Goal: Task Accomplishment & Management: Use online tool/utility

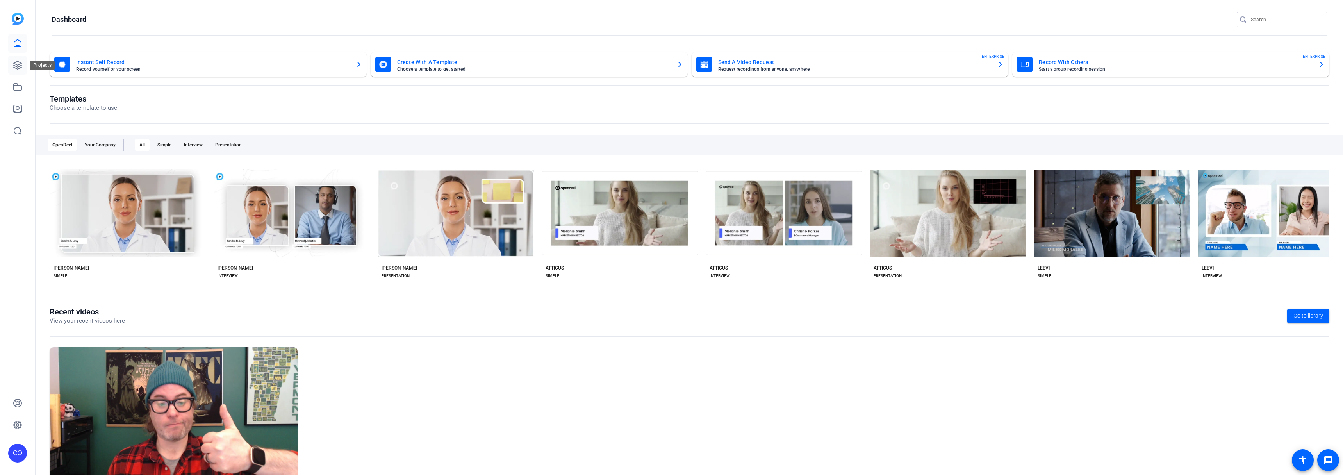
click at [21, 66] on icon at bounding box center [17, 65] width 9 height 9
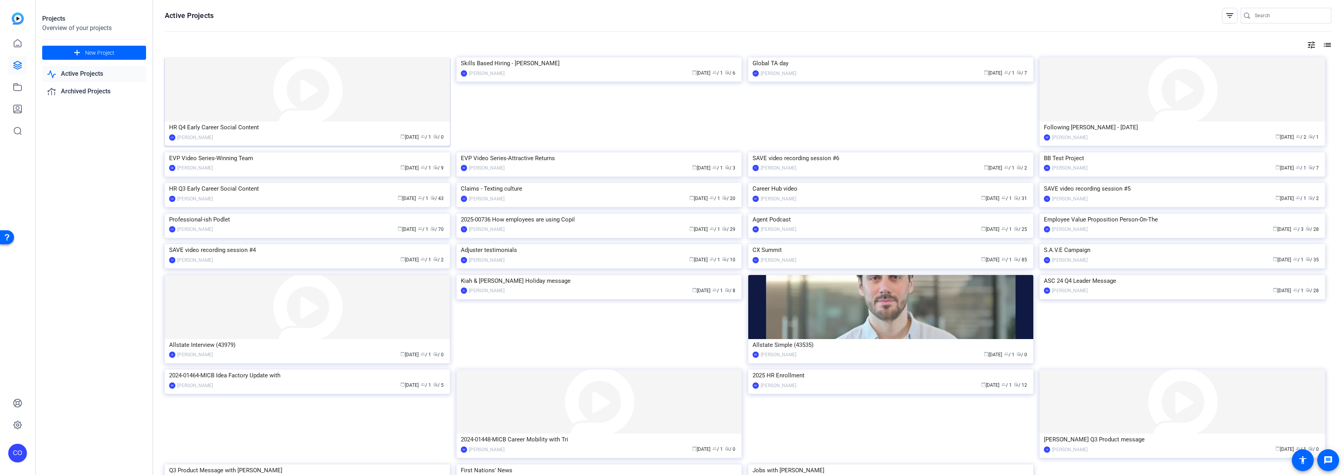
click at [355, 125] on div "HR Q4 Early Career Social Content" at bounding box center [307, 127] width 277 height 12
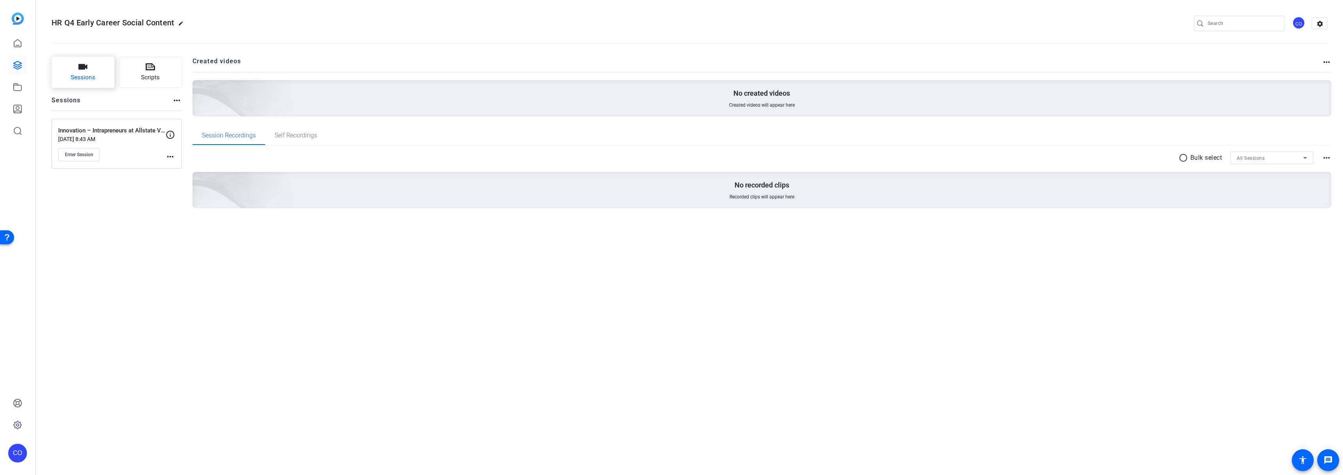
click at [75, 70] on button "Sessions" at bounding box center [83, 72] width 63 height 31
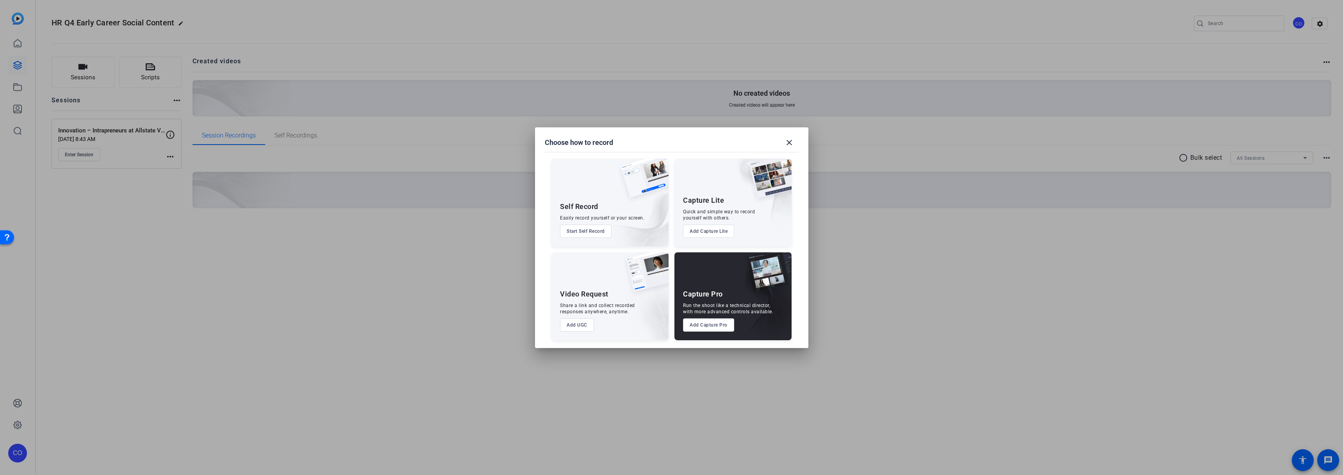
click at [695, 325] on button "Add Capture Pro" at bounding box center [708, 324] width 51 height 13
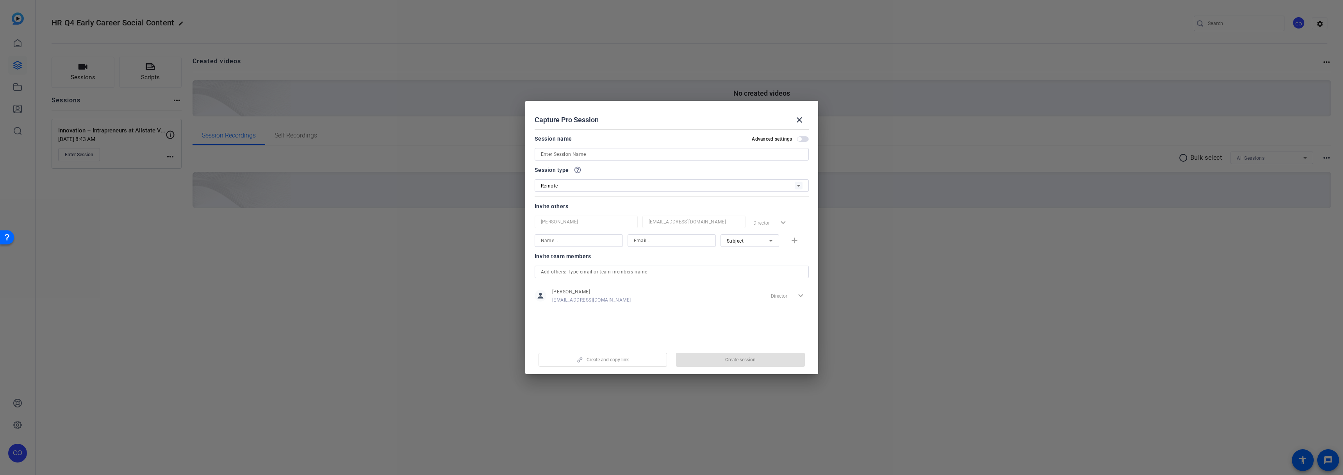
click at [593, 152] on input at bounding box center [672, 154] width 262 height 9
paste input "Wellbeing Champions"
type input "Wellbeing Champions"
click at [743, 357] on span "Create session" at bounding box center [740, 360] width 30 height 6
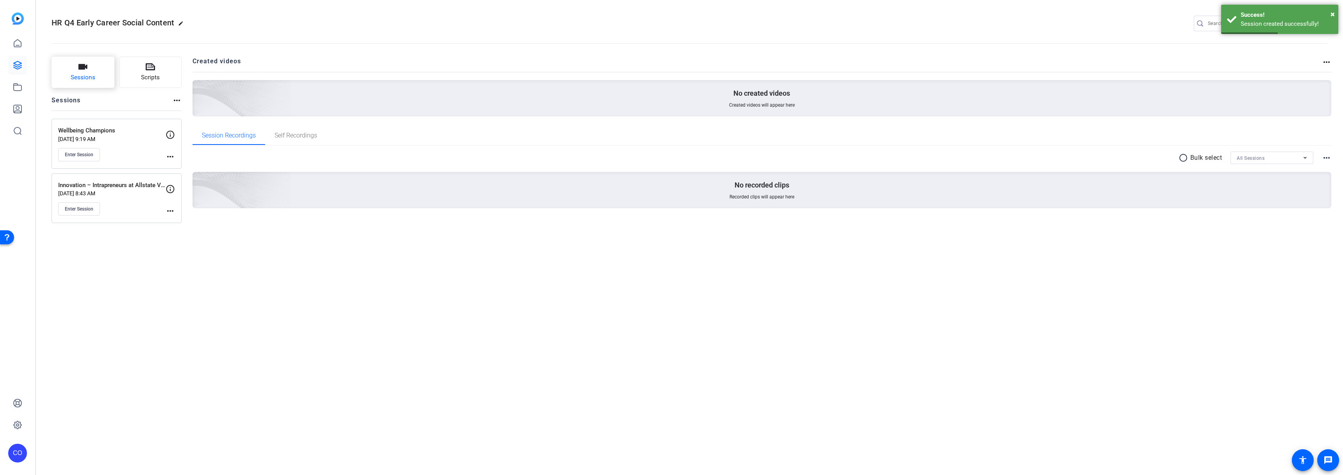
click at [92, 71] on button "Sessions" at bounding box center [83, 72] width 63 height 31
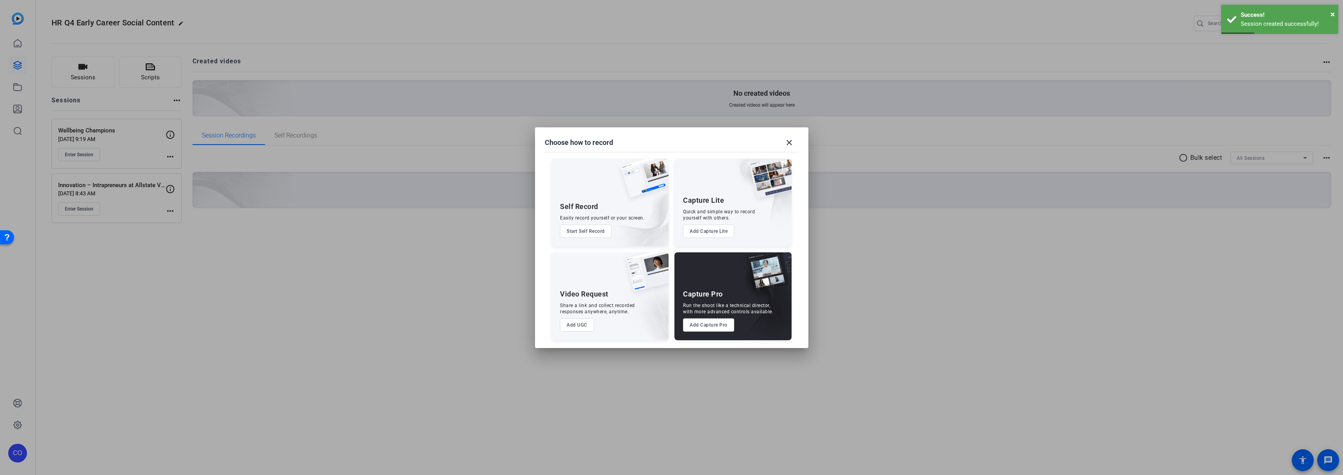
click at [709, 325] on button "Add Capture Pro" at bounding box center [708, 324] width 51 height 13
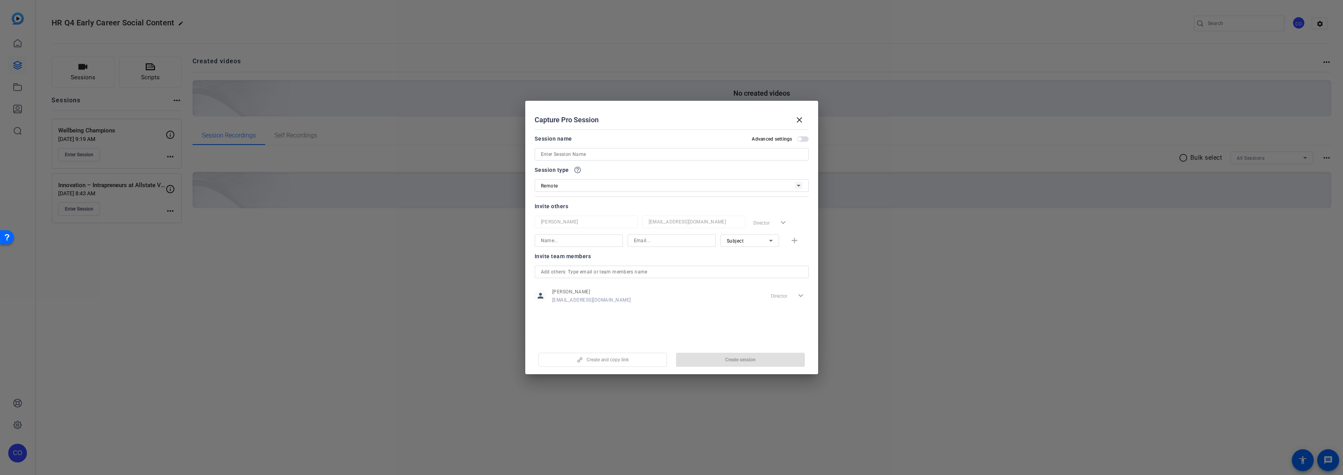
click at [556, 153] on input at bounding box center [672, 154] width 262 height 9
paste input "Allstate Connection PODs"
type input "Allstate Connection PODs"
click at [729, 360] on span "Create session" at bounding box center [740, 360] width 30 height 6
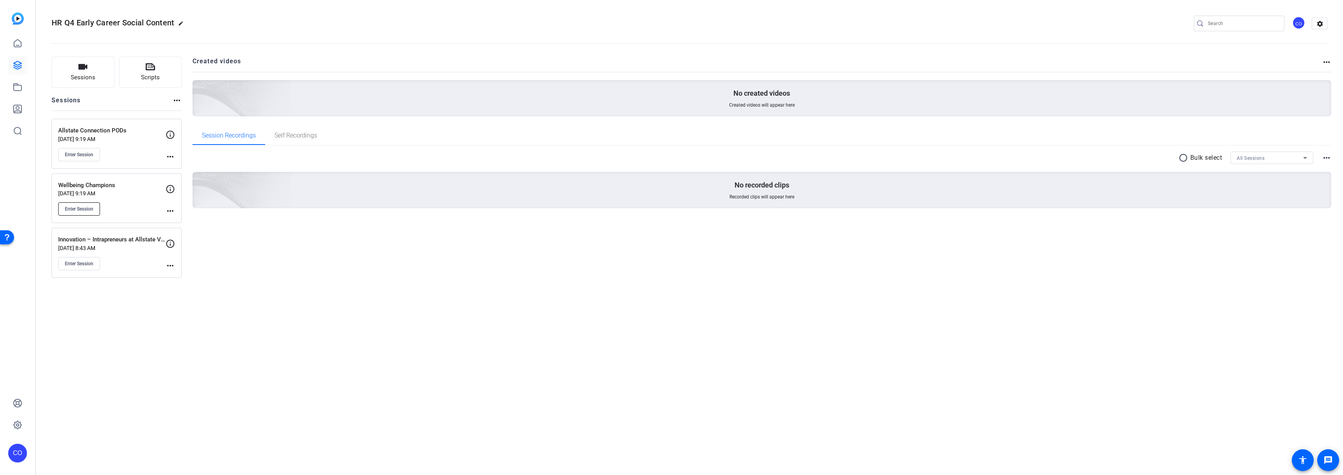
click at [84, 211] on span "Enter Session" at bounding box center [79, 209] width 29 height 6
click at [82, 155] on span "Enter Session" at bounding box center [79, 155] width 29 height 6
drag, startPoint x: 127, startPoint y: 129, endPoint x: 59, endPoint y: 128, distance: 67.6
click at [59, 128] on p "Allstate Connection PODs" at bounding box center [111, 130] width 107 height 9
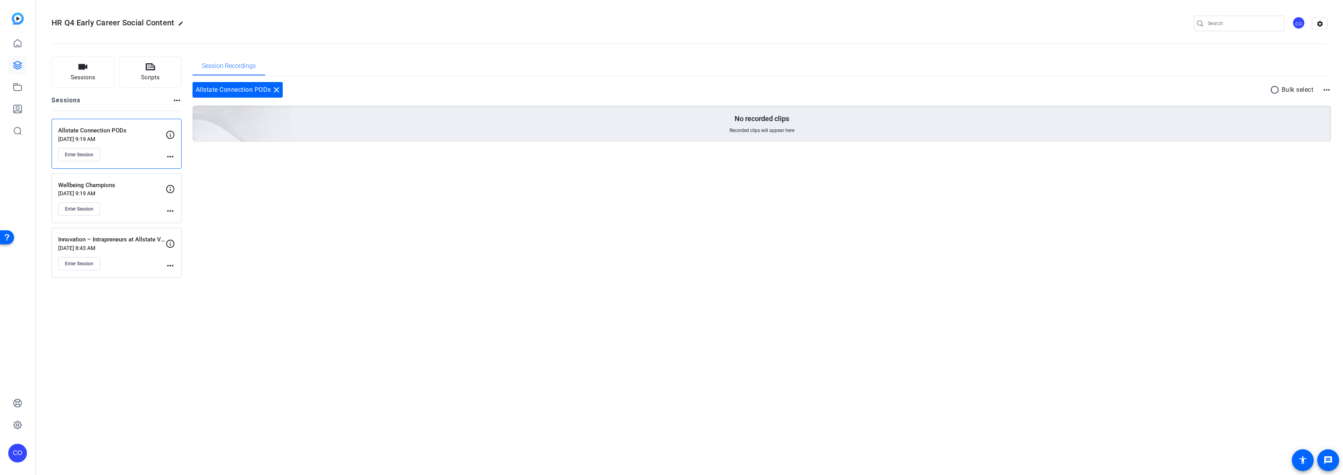
copy p "Allstate Connection PODs"
click at [147, 304] on div "HR Q4 Early Career Social Content edit CO settings Sessions Scripts Sessions mo…" at bounding box center [689, 237] width 1307 height 475
click at [84, 261] on span "Enter Session" at bounding box center [79, 264] width 29 height 6
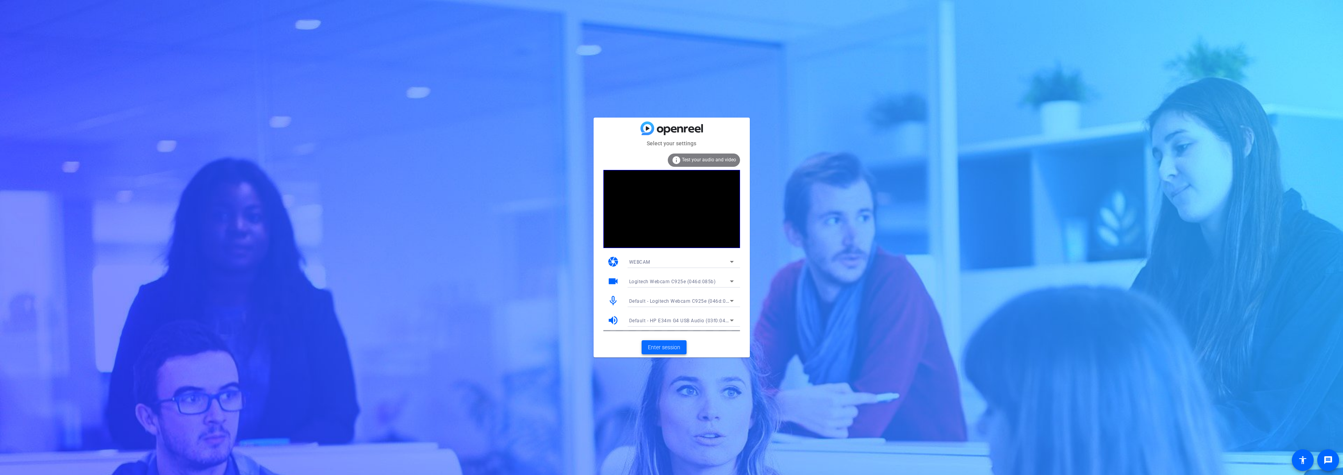
click at [667, 346] on span "Enter session" at bounding box center [664, 347] width 32 height 8
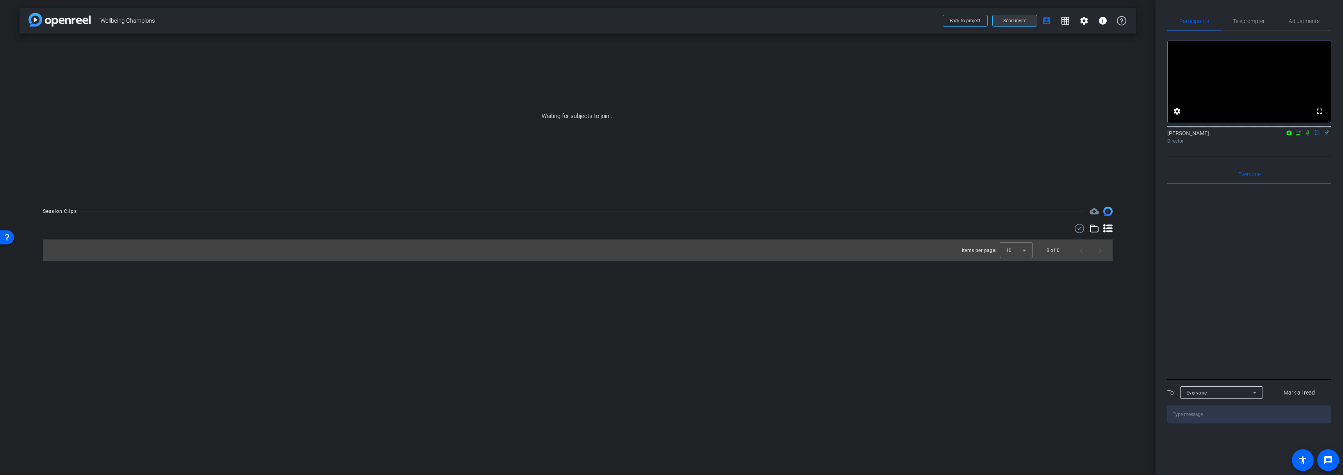
click at [1028, 22] on span at bounding box center [1015, 20] width 44 height 19
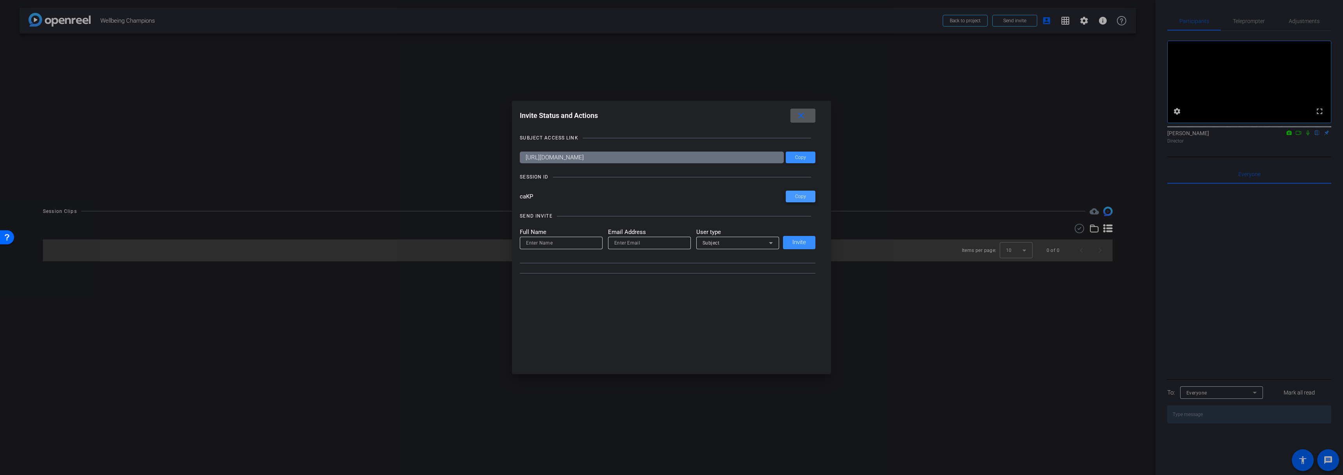
click at [801, 187] on span at bounding box center [801, 196] width 30 height 19
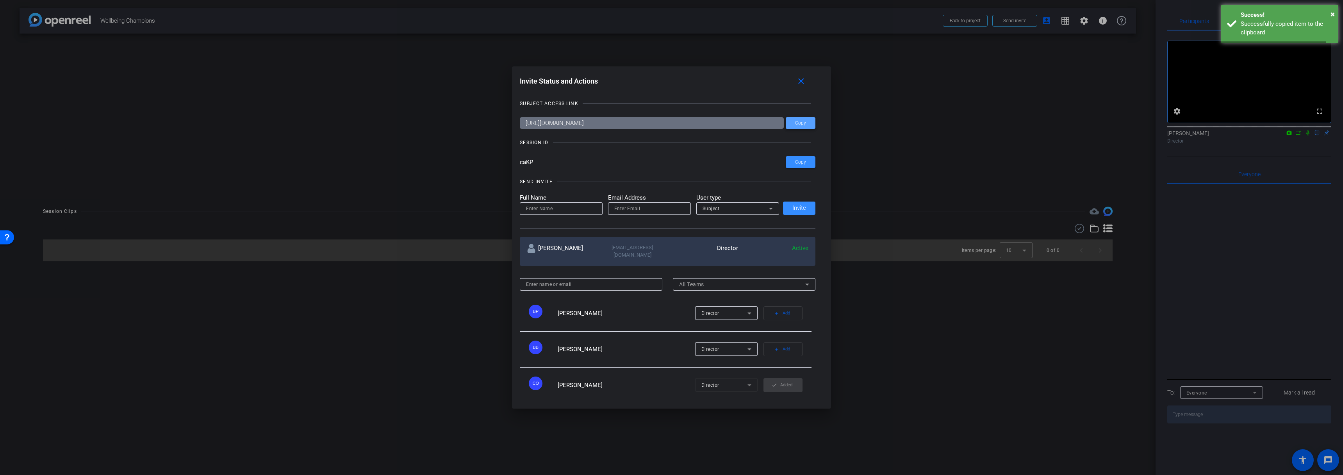
click at [0, 0] on span "Copy" at bounding box center [0, 0] width 0 height 0
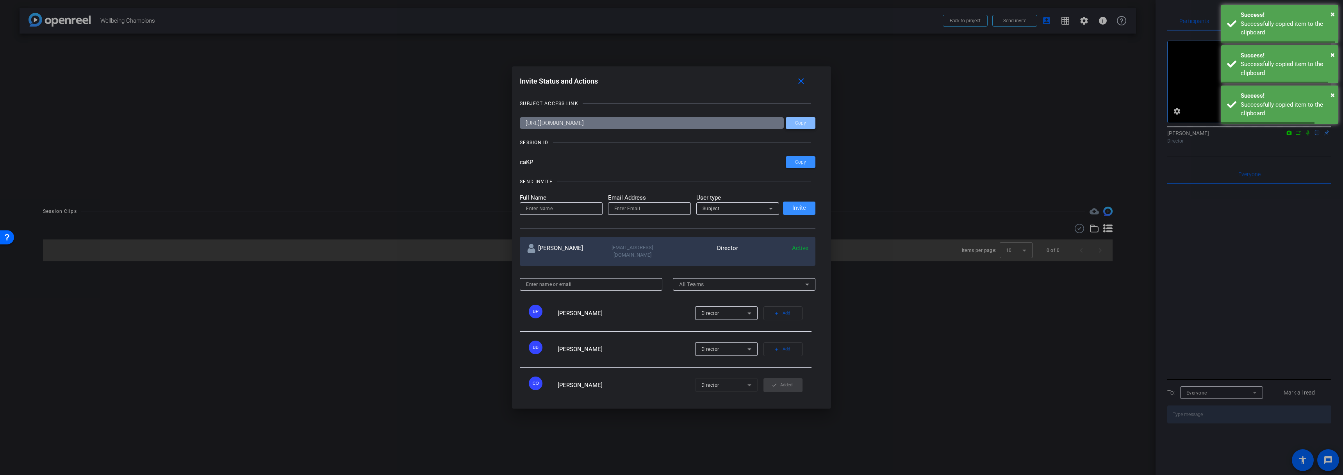
click at [0, 0] on span "Copy" at bounding box center [0, 0] width 0 height 0
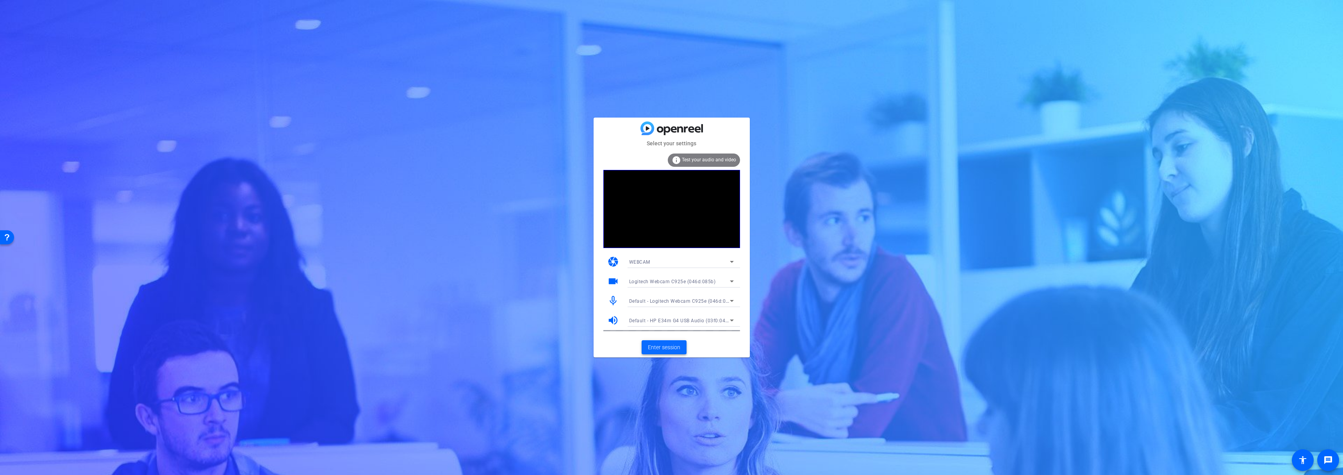
click at [668, 348] on span "Enter session" at bounding box center [664, 347] width 32 height 8
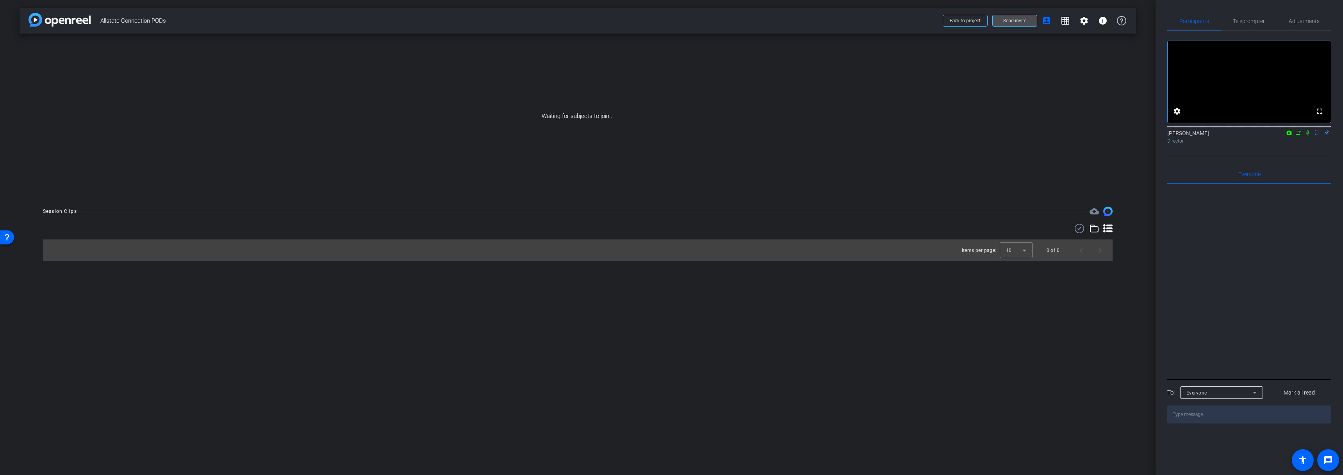
click at [1015, 21] on span "Send invite" at bounding box center [1014, 21] width 23 height 6
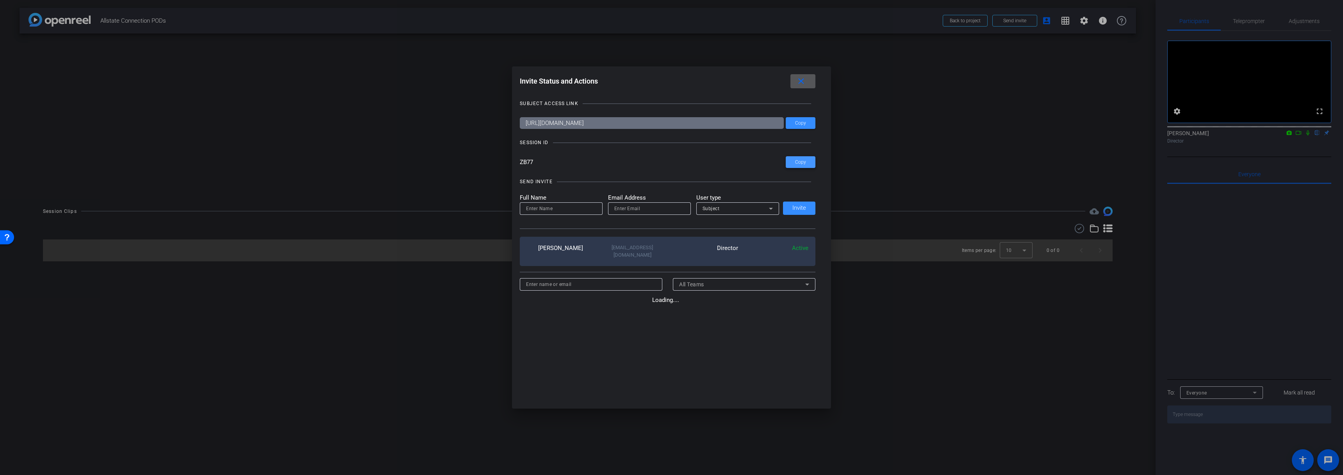
click at [126, 48] on span at bounding box center [123, 45] width 5 height 5
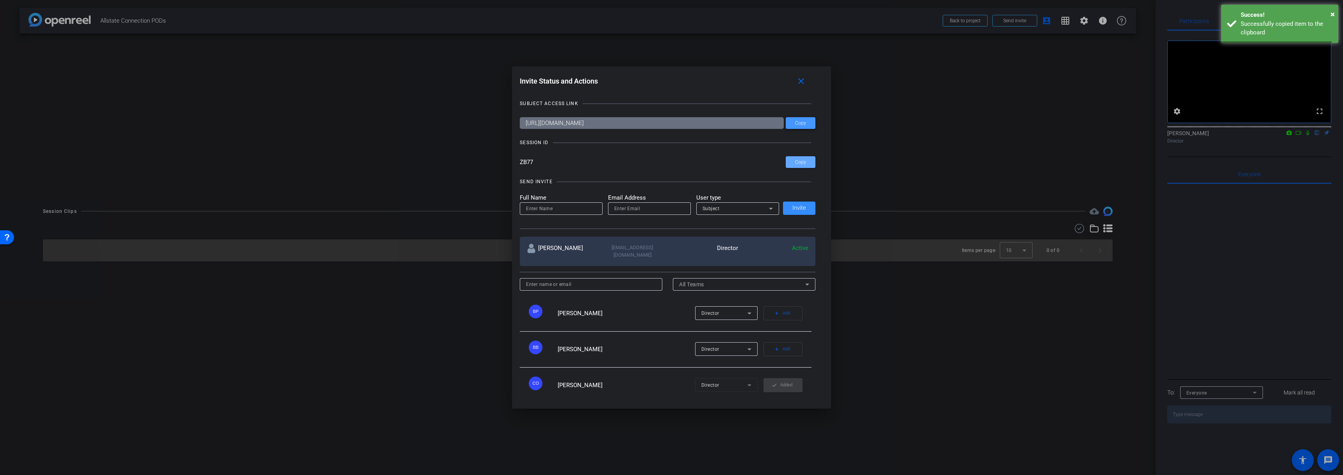
click at [798, 123] on span "Copy" at bounding box center [800, 123] width 11 height 6
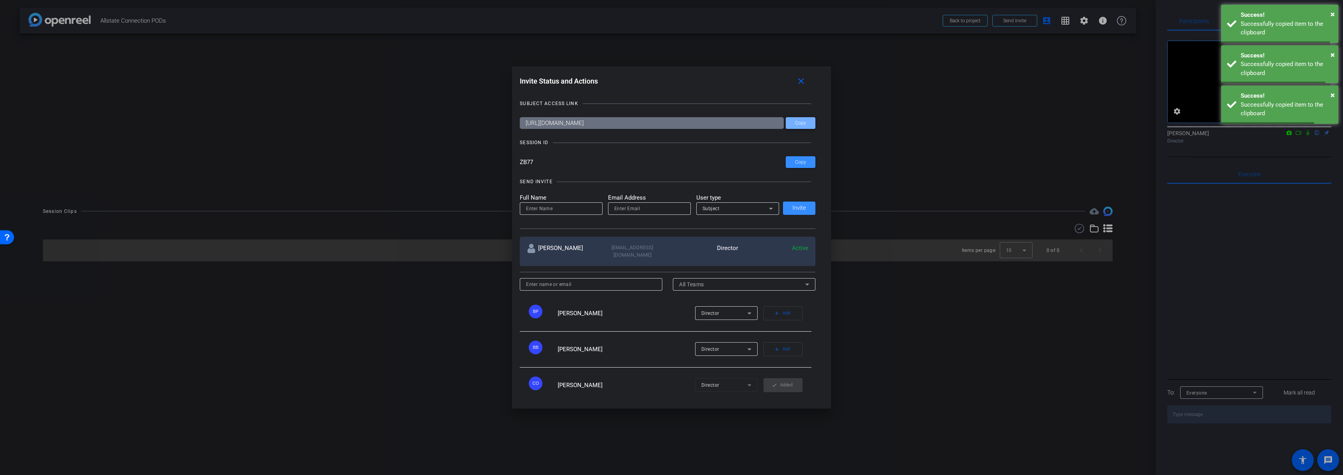
click at [798, 123] on span "Copy" at bounding box center [800, 123] width 11 height 6
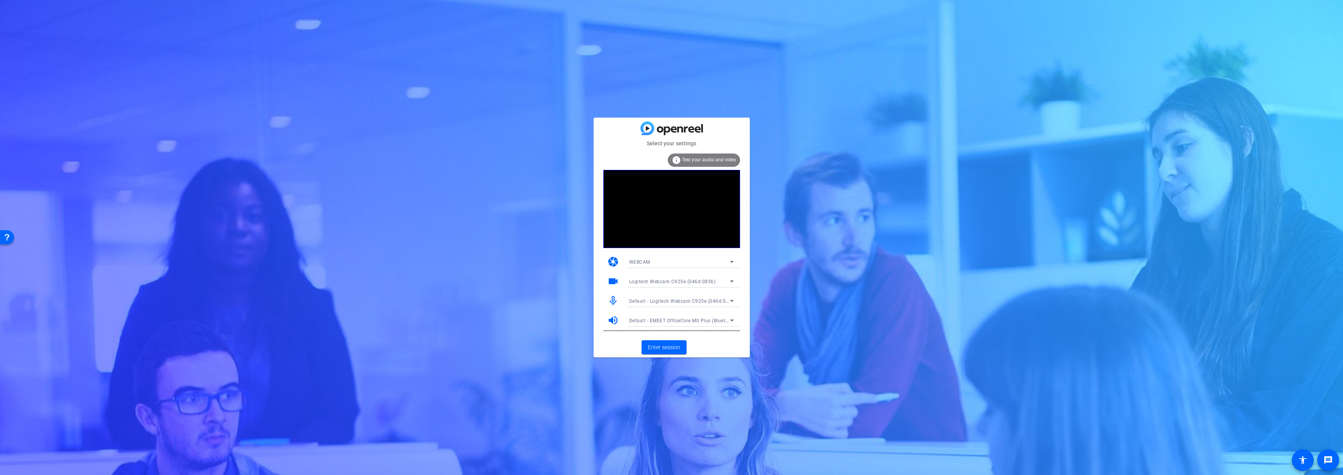
click at [680, 301] on span "Default - Logitech Webcam C925e (046d:085b)" at bounding box center [682, 301] width 107 height 6
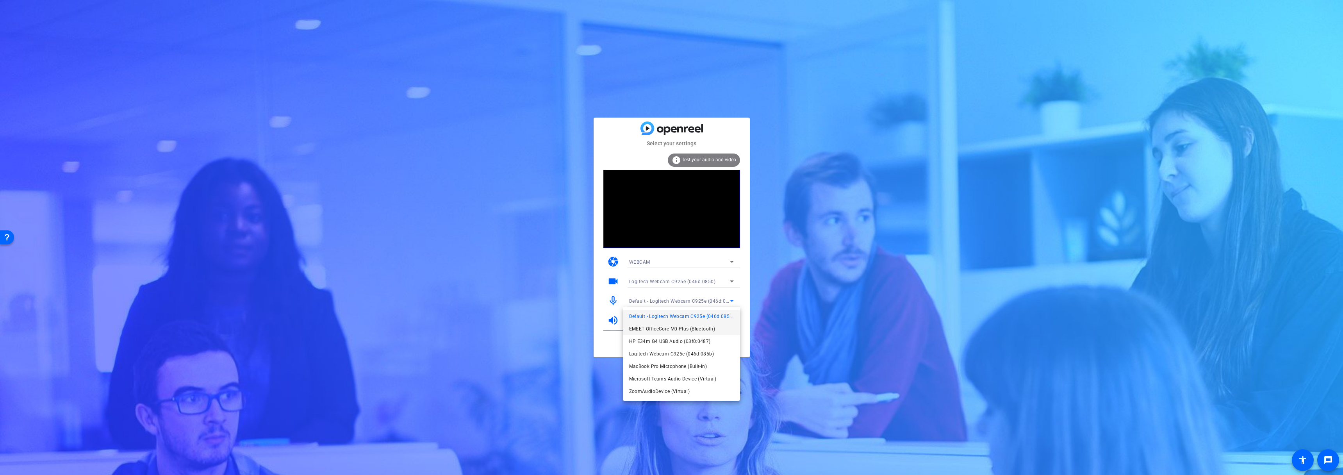
click at [127, 131] on span "EMEET OfficeCore M0 Plus (Bluetooth)" at bounding box center [75, 128] width 103 height 5
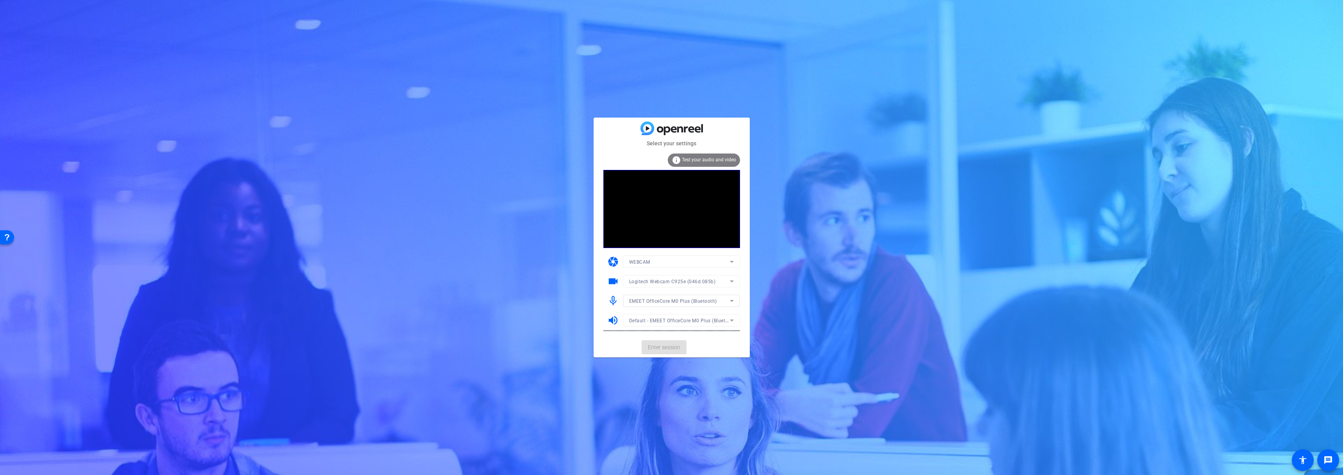
click at [668, 318] on mat-form-field "Default - EMEET OfficeCore M0 Plus (Bluetooth)" at bounding box center [681, 320] width 117 height 12
click at [667, 320] on span "Default - EMEET OfficeCore M0 Plus (Bluetooth)" at bounding box center [683, 320] width 109 height 6
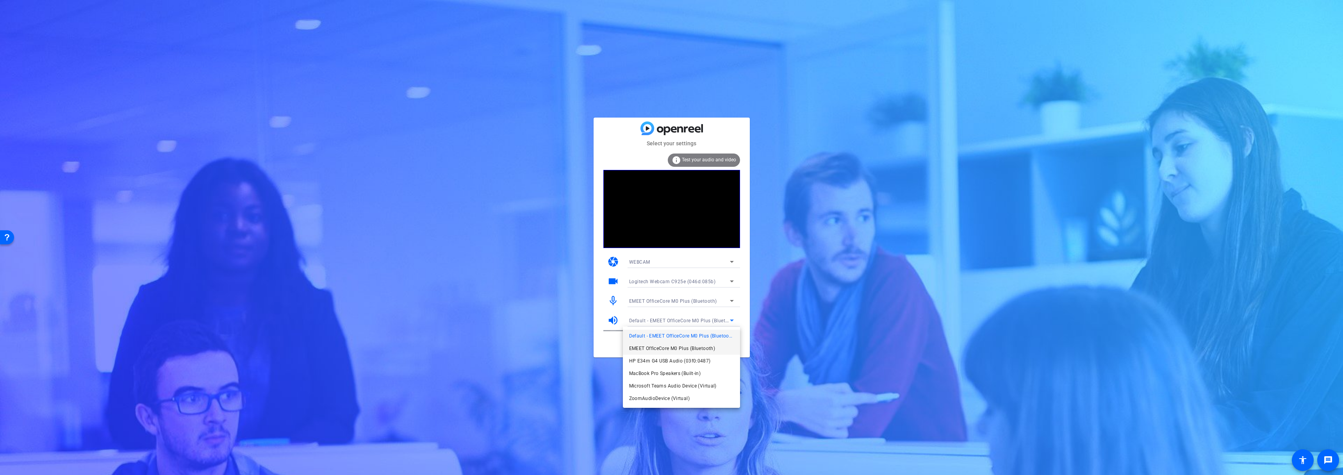
click at [657, 346] on span "EMEET OfficeCore M0 Plus (Bluetooth)" at bounding box center [672, 348] width 86 height 9
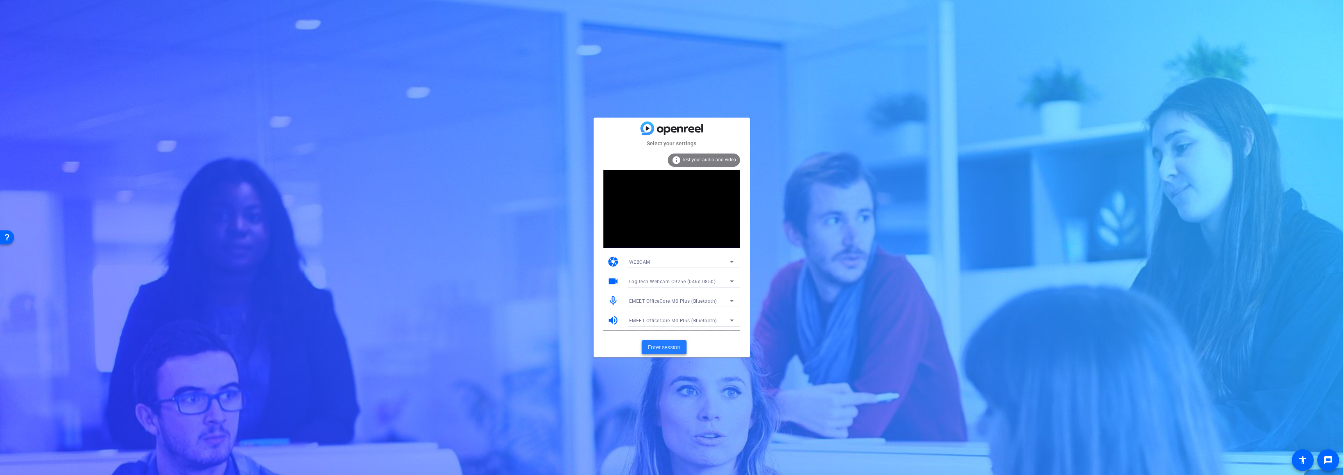
click at [660, 346] on span "Enter session" at bounding box center [664, 347] width 32 height 8
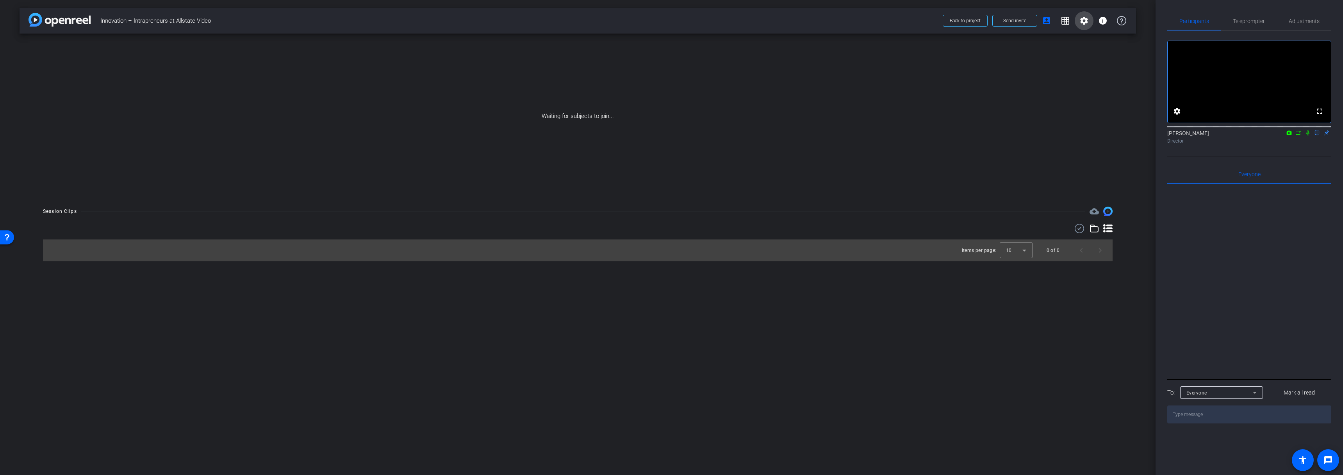
click at [1082, 23] on mat-icon "settings" at bounding box center [1084, 20] width 9 height 9
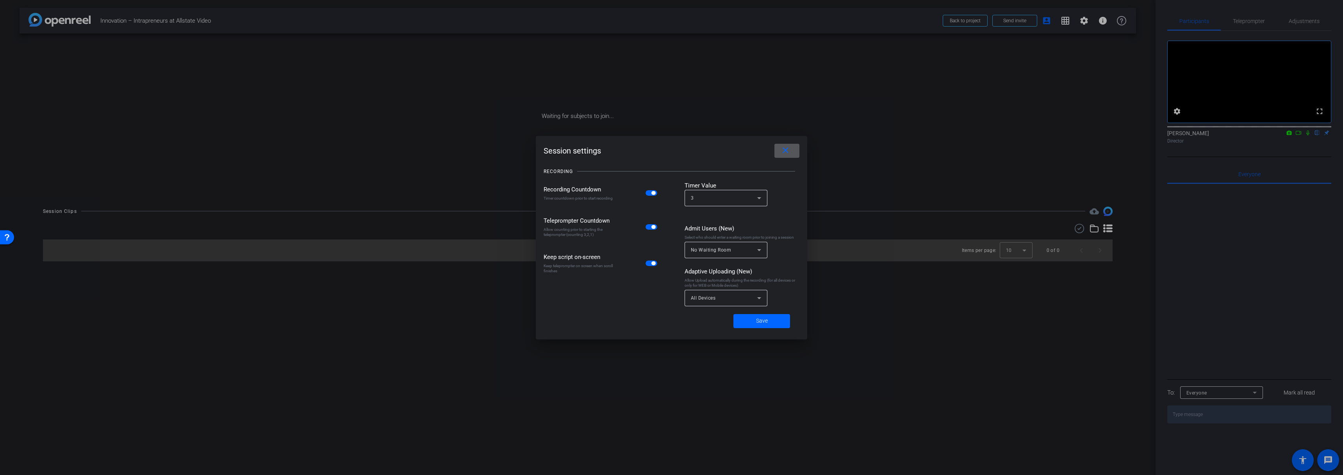
click at [657, 194] on span "button" at bounding box center [652, 192] width 12 height 5
click at [655, 226] on span "button" at bounding box center [654, 227] width 4 height 4
click at [652, 262] on span "button" at bounding box center [654, 263] width 4 height 4
click at [753, 321] on span at bounding box center [762, 321] width 57 height 19
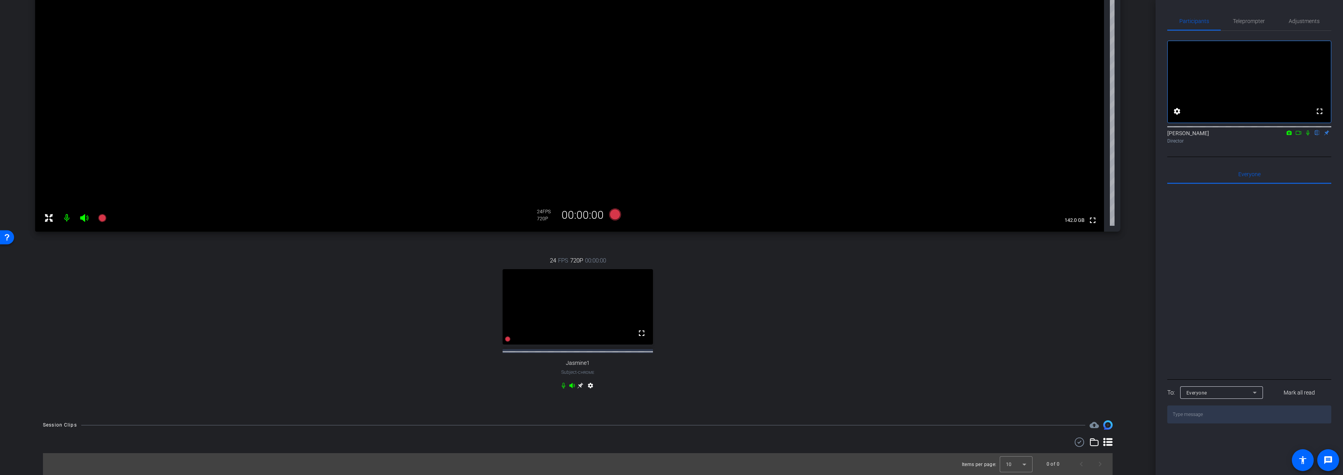
scroll to position [105, 0]
click at [578, 384] on icon at bounding box center [581, 386] width 6 height 6
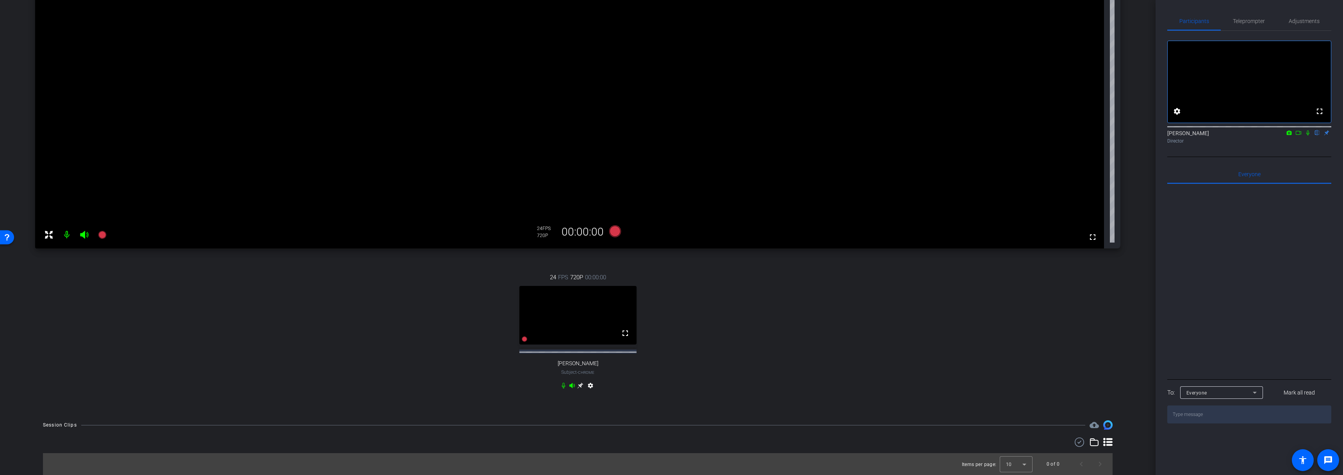
scroll to position [0, 0]
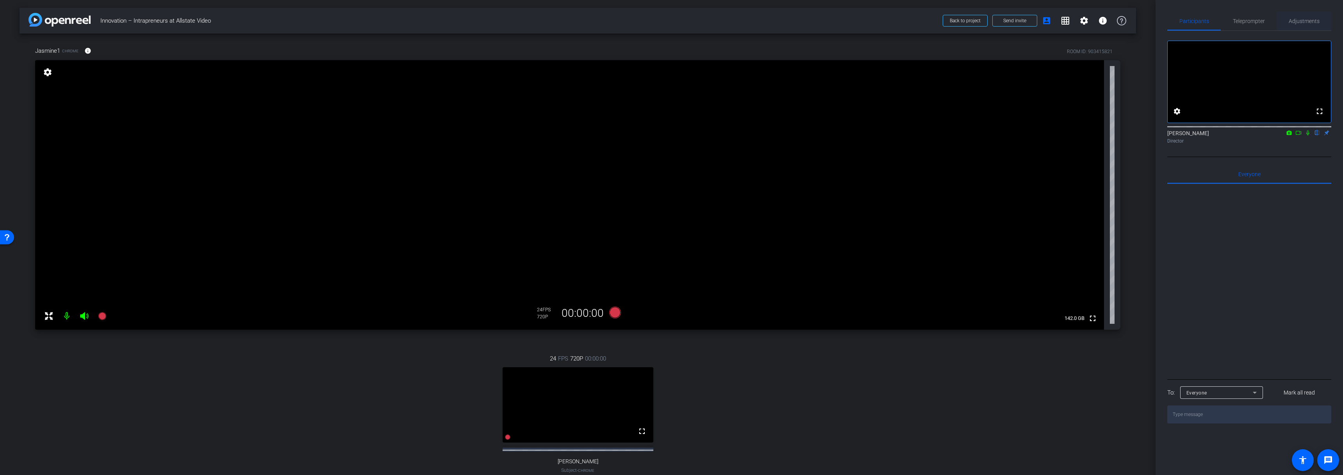
click at [1303, 26] on span "Adjustments" at bounding box center [1304, 21] width 31 height 19
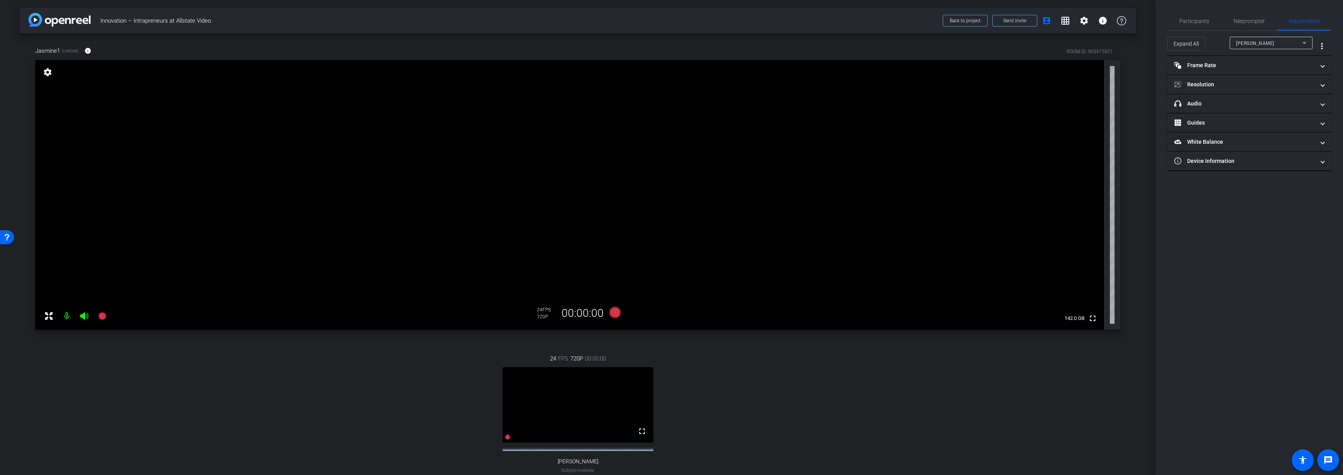
click at [1242, 45] on span "Emily Bland" at bounding box center [1255, 43] width 38 height 5
click at [1240, 69] on span "Jasmine1" at bounding box center [1247, 70] width 23 height 9
click at [1230, 63] on mat-panel-title "Frame Rate Frame Rate" at bounding box center [1245, 65] width 141 height 8
click at [1209, 114] on mat-panel-title "Resolution" at bounding box center [1245, 118] width 141 height 8
click at [1258, 139] on div "1080" at bounding box center [1256, 140] width 29 height 13
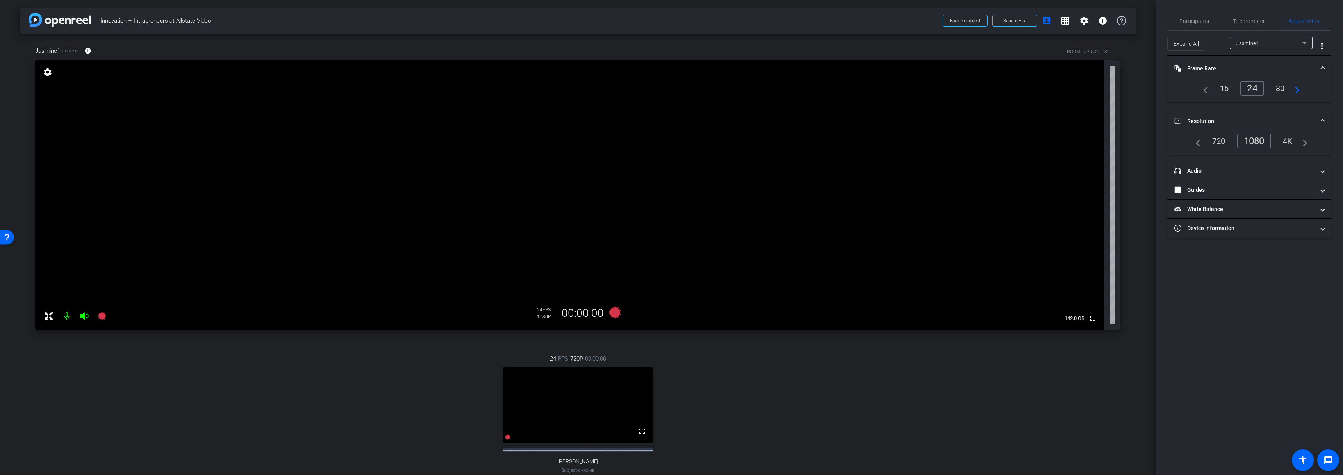
click at [1323, 119] on span at bounding box center [1322, 121] width 3 height 8
click at [1255, 136] on mat-panel-title "headphone icon Audio" at bounding box center [1245, 137] width 141 height 8
click at [1254, 138] on mat-expansion-panel-header "headphone icon Audio" at bounding box center [1249, 146] width 164 height 25
click at [1321, 70] on span "Frame Rate Frame Rate" at bounding box center [1248, 68] width 147 height 8
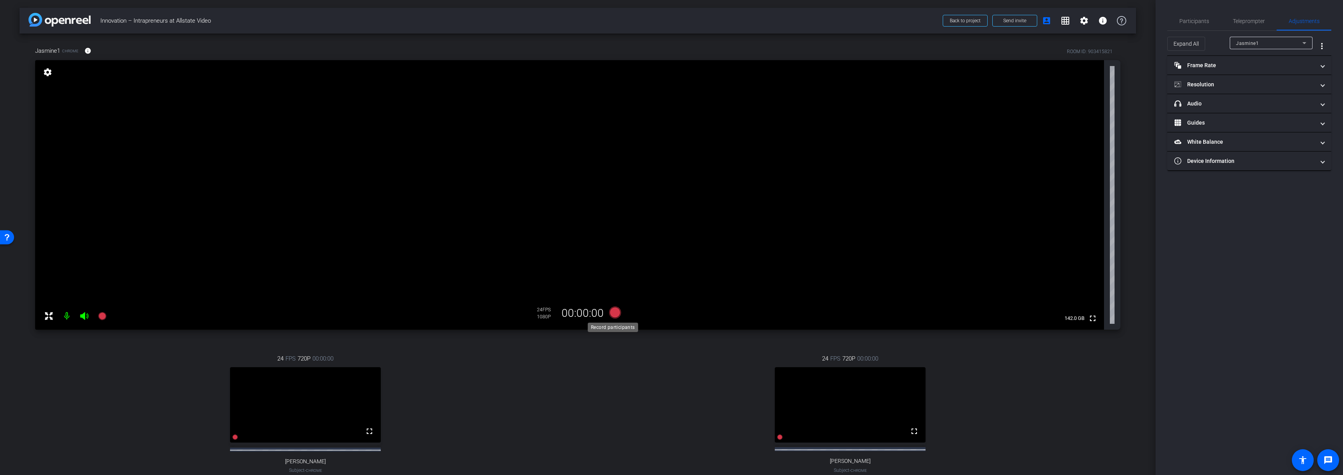
click at [612, 314] on icon at bounding box center [615, 313] width 12 height 12
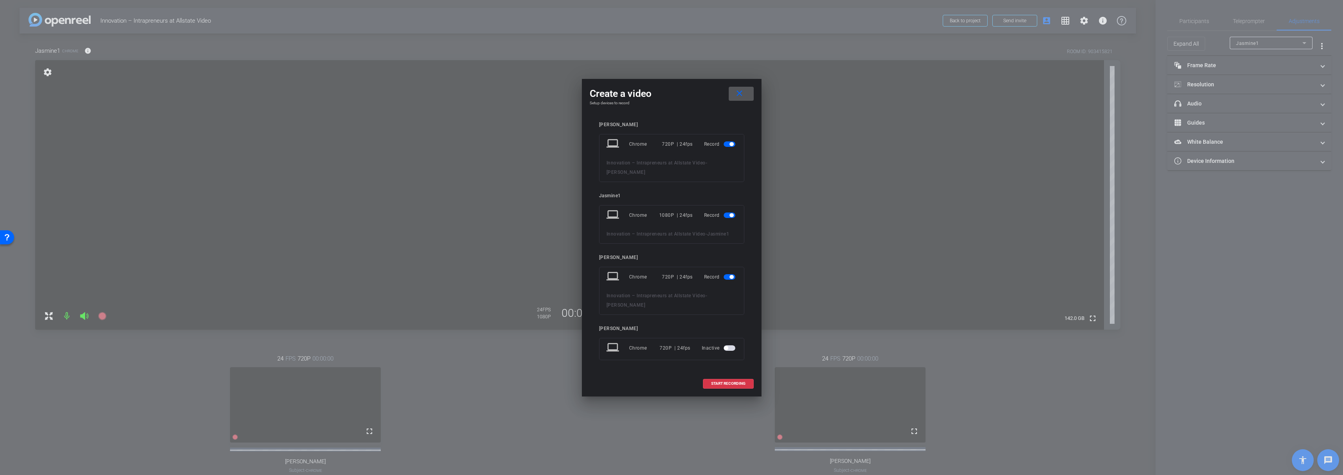
click at [729, 145] on span "button" at bounding box center [730, 143] width 12 height 5
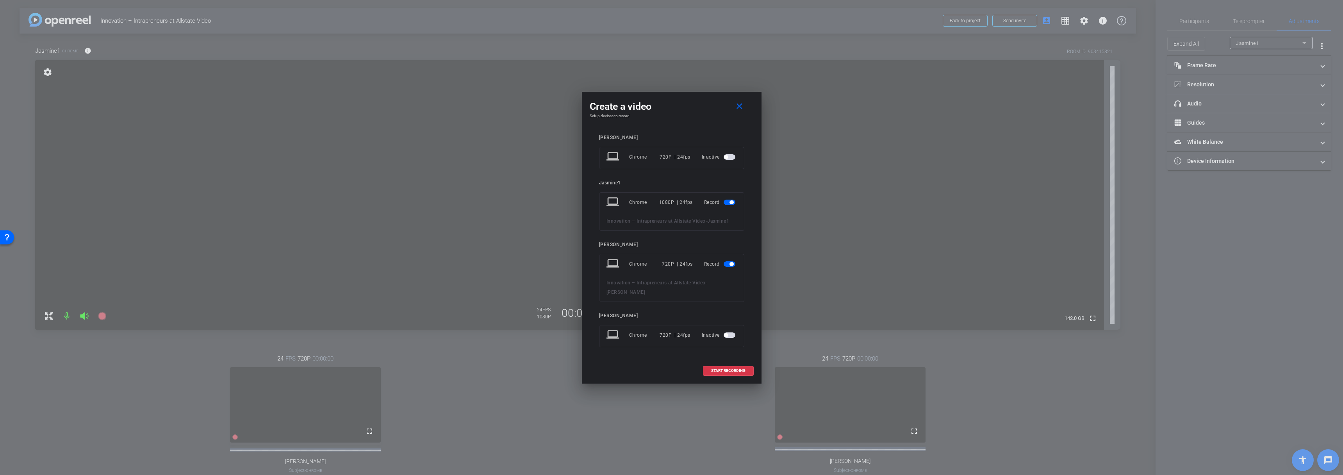
click at [731, 262] on span "button" at bounding box center [732, 264] width 4 height 4
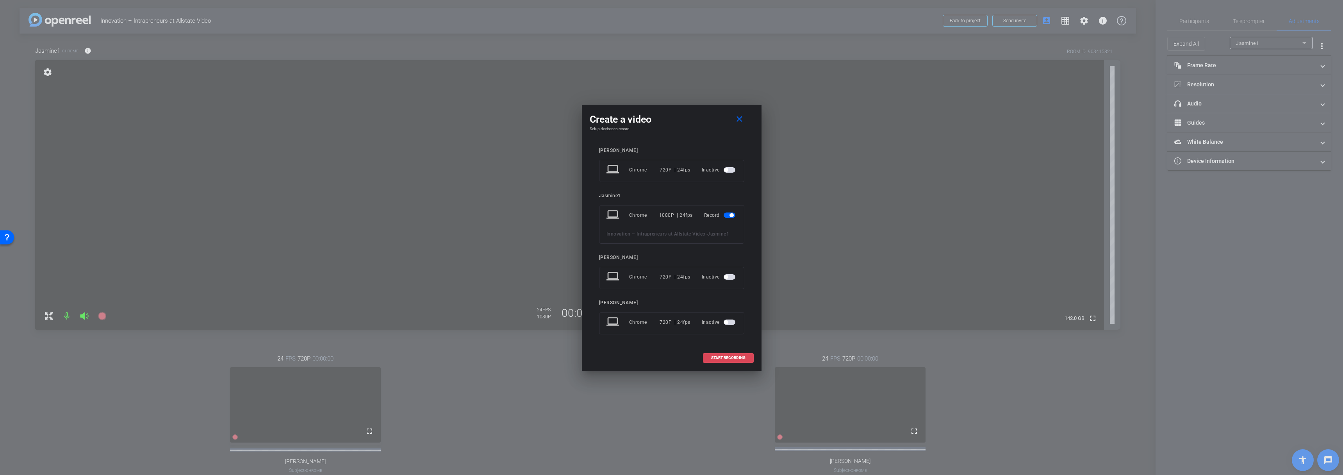
click at [718, 357] on span "START RECORDING" at bounding box center [728, 358] width 34 height 4
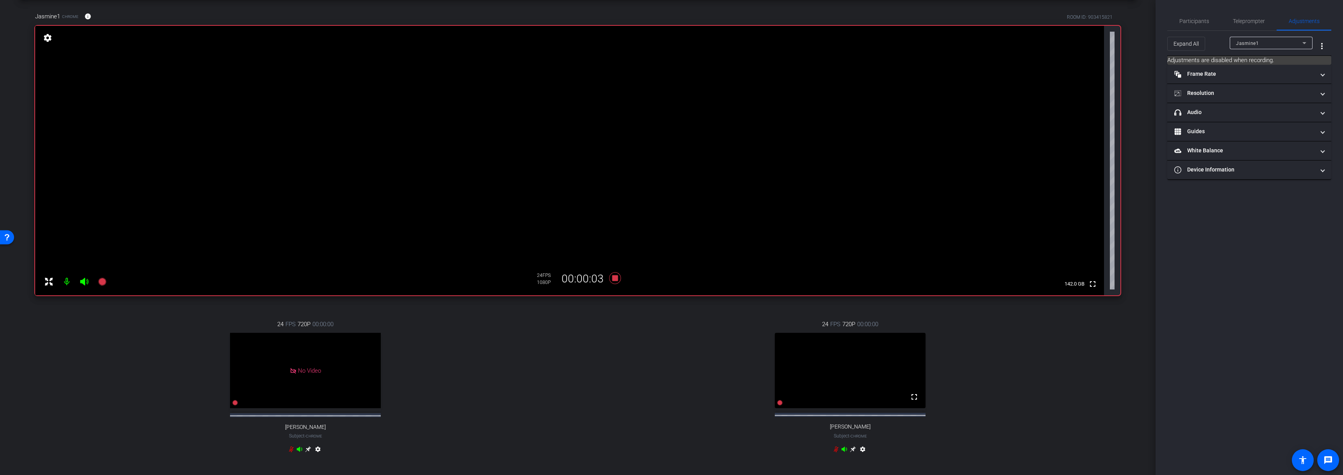
scroll to position [32, 0]
click at [614, 281] on icon at bounding box center [615, 281] width 12 height 12
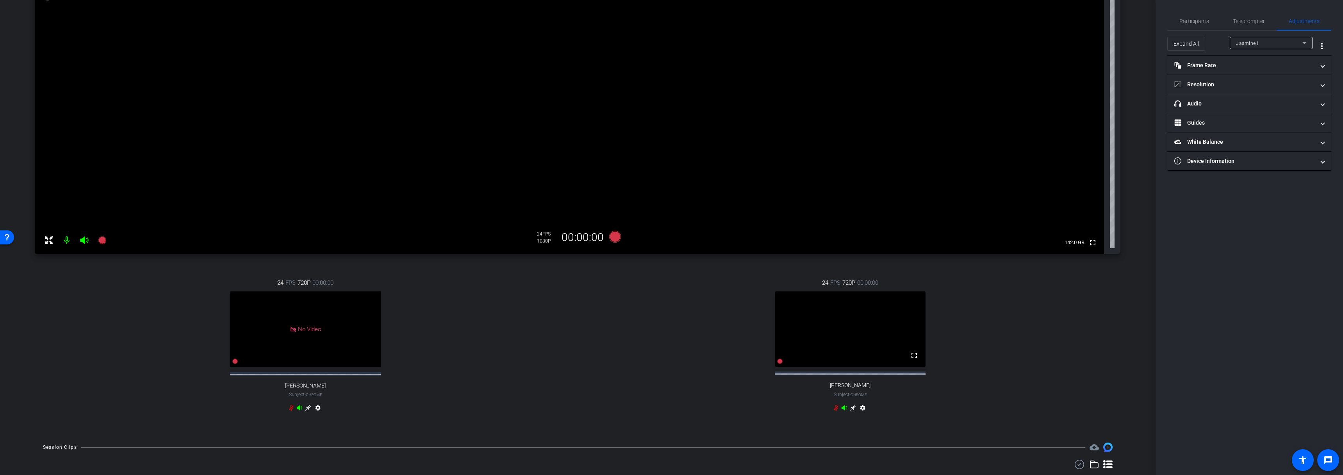
scroll to position [123, 0]
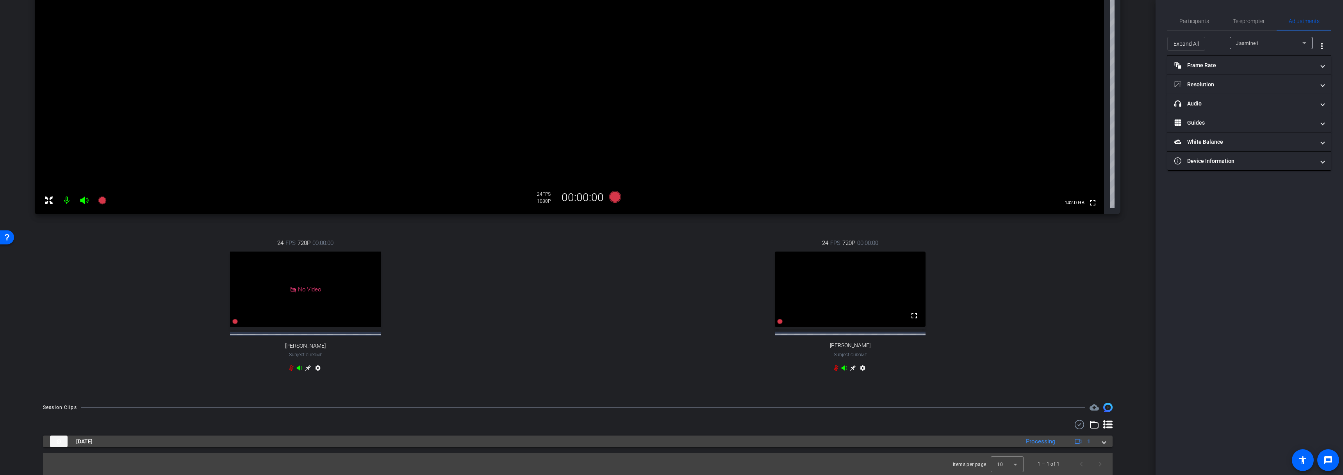
click at [262, 436] on mat-panel-title "Sep 8, 2025" at bounding box center [533, 442] width 966 height 12
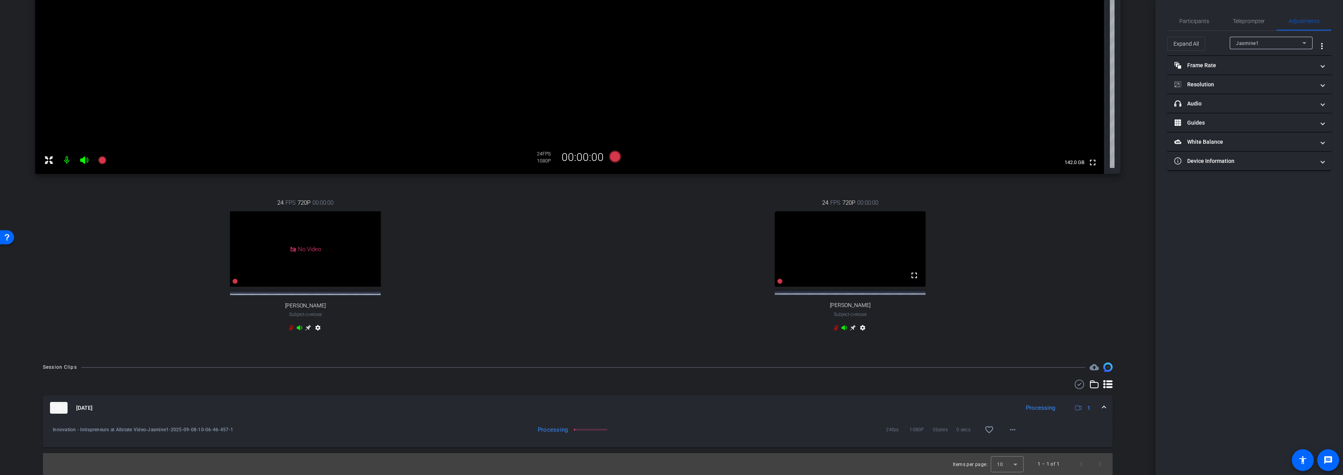
scroll to position [163, 0]
click at [50, 433] on mat-icon "play_circle_outline" at bounding box center [53, 430] width 8 height 8
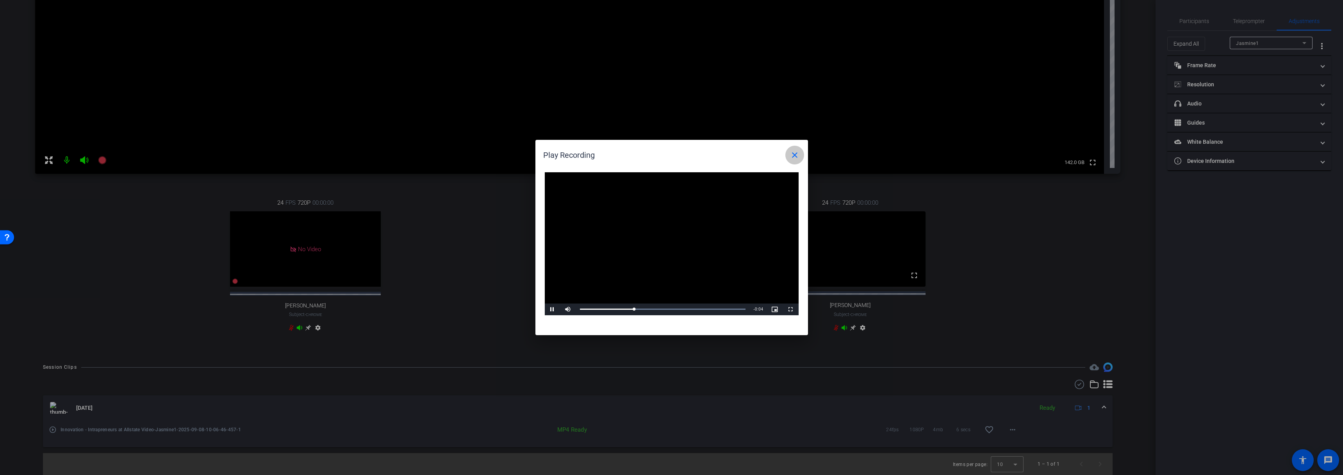
click at [791, 152] on mat-icon "close" at bounding box center [794, 154] width 9 height 9
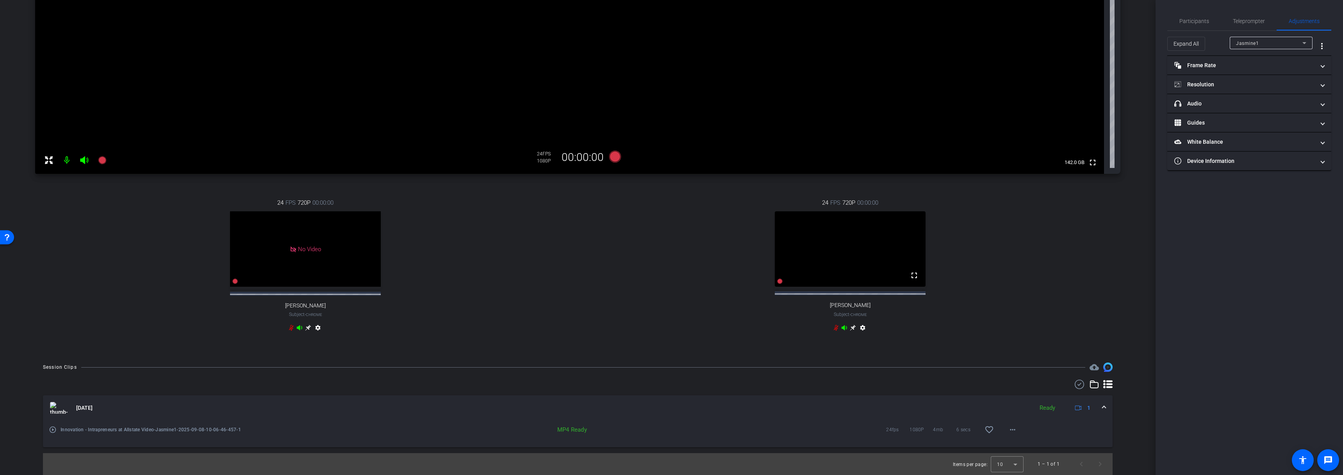
click at [1103, 406] on span at bounding box center [1104, 408] width 3 height 8
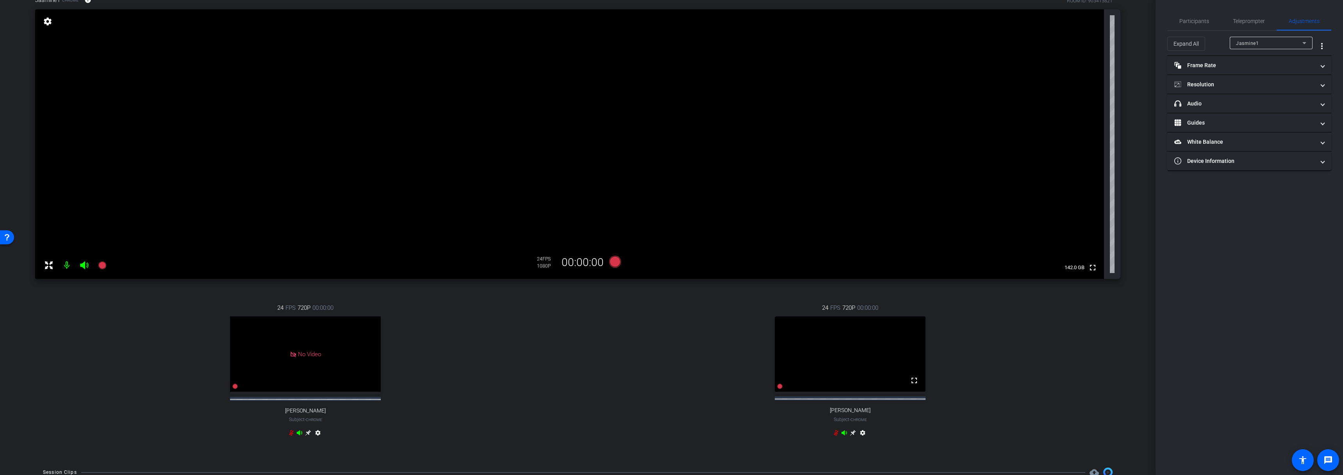
scroll to position [0, 0]
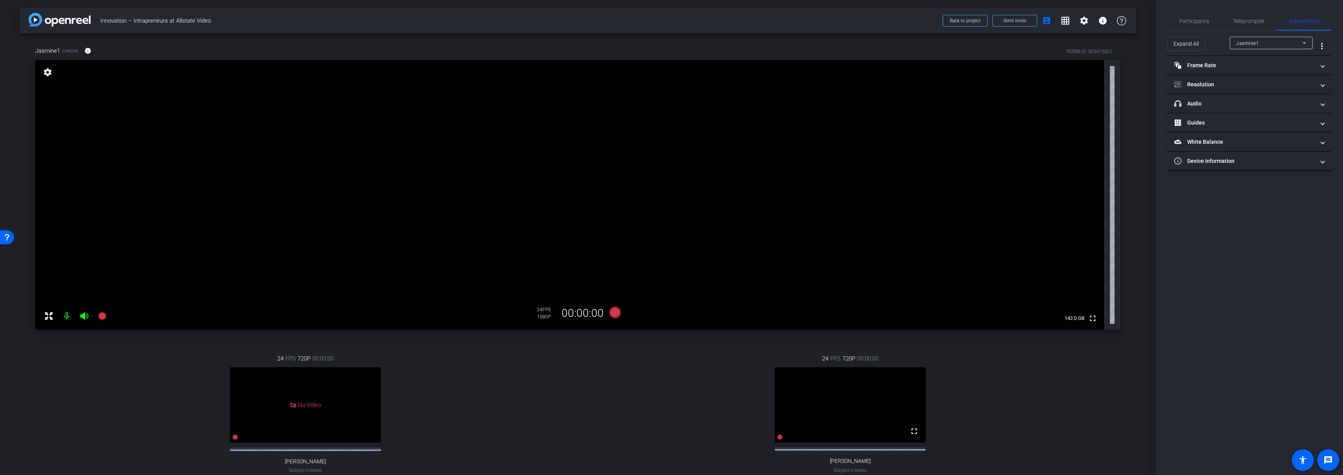
click at [622, 413] on div "24 FPS 720P 00:00:00 fullscreen Jayla Jackson Subject - Chrome settings" at bounding box center [850, 421] width 541 height 161
click at [604, 407] on div "24 FPS 720P 00:00:00 fullscreen Jayla Jackson Subject - Chrome settings" at bounding box center [850, 421] width 541 height 161
click at [600, 359] on div "24 FPS 720P 00:00:00 fullscreen Jayla Jackson Subject - Chrome settings" at bounding box center [850, 421] width 541 height 161
click at [670, 388] on div "24 FPS 720P 00:00:00 No Video Jayla Jackson Subject - Chrome settings" at bounding box center [850, 421] width 541 height 161
click at [610, 312] on icon at bounding box center [615, 313] width 12 height 12
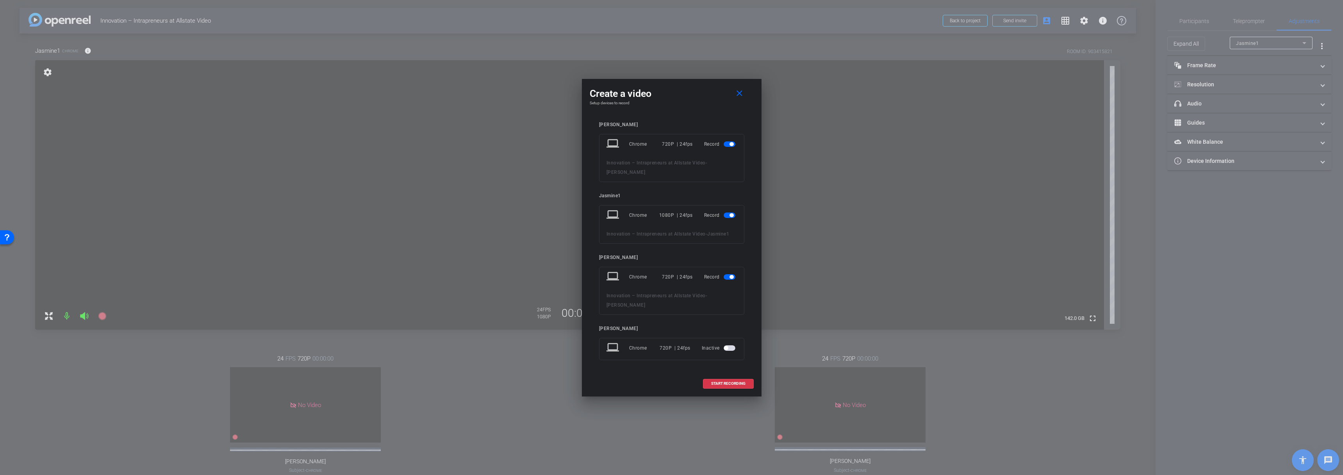
click at [730, 144] on span "button" at bounding box center [732, 144] width 4 height 4
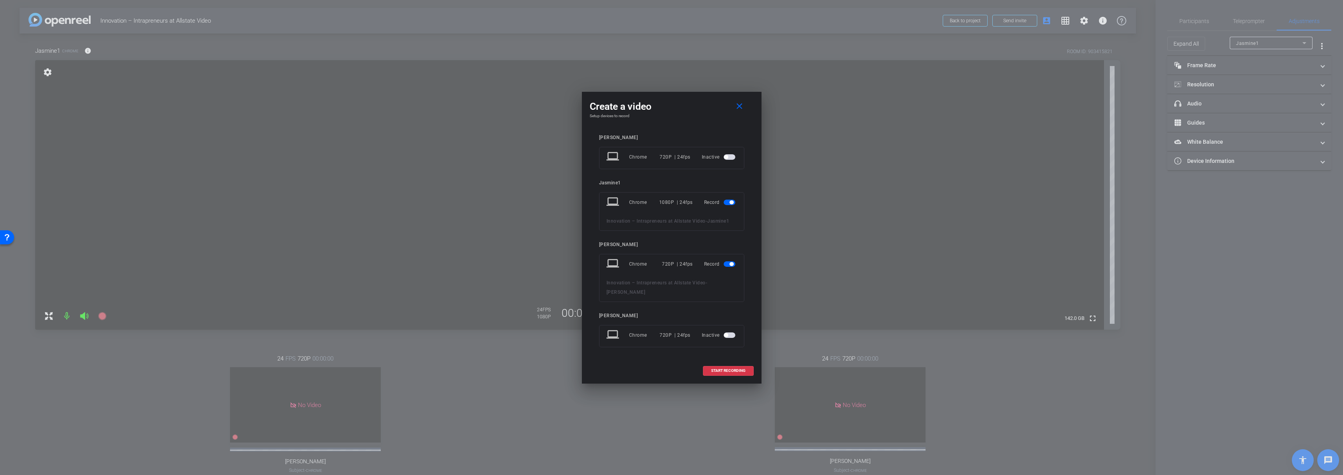
click at [730, 263] on span "button" at bounding box center [732, 264] width 4 height 4
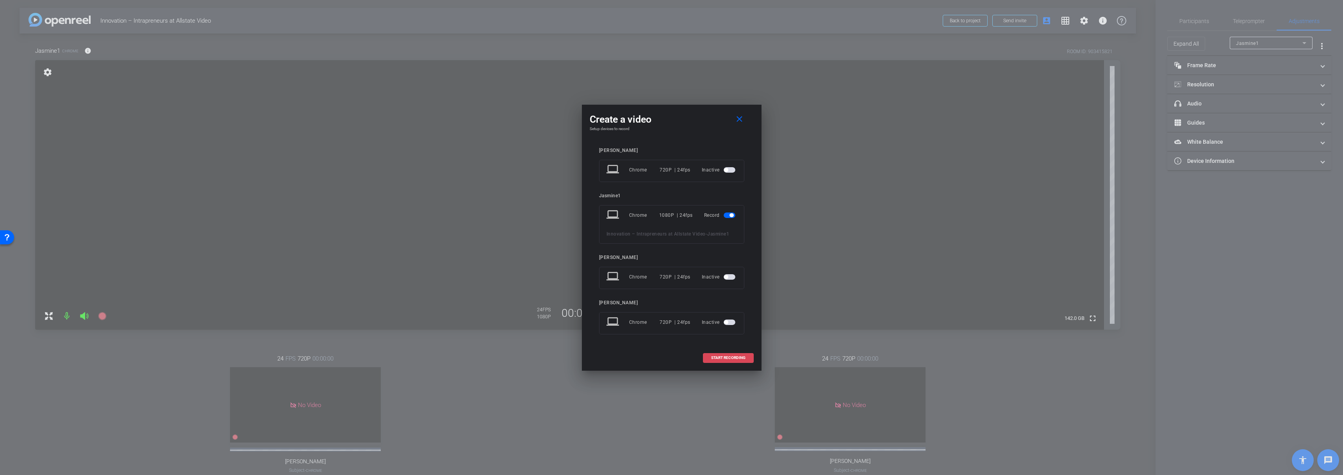
click at [723, 359] on span "START RECORDING" at bounding box center [728, 358] width 34 height 4
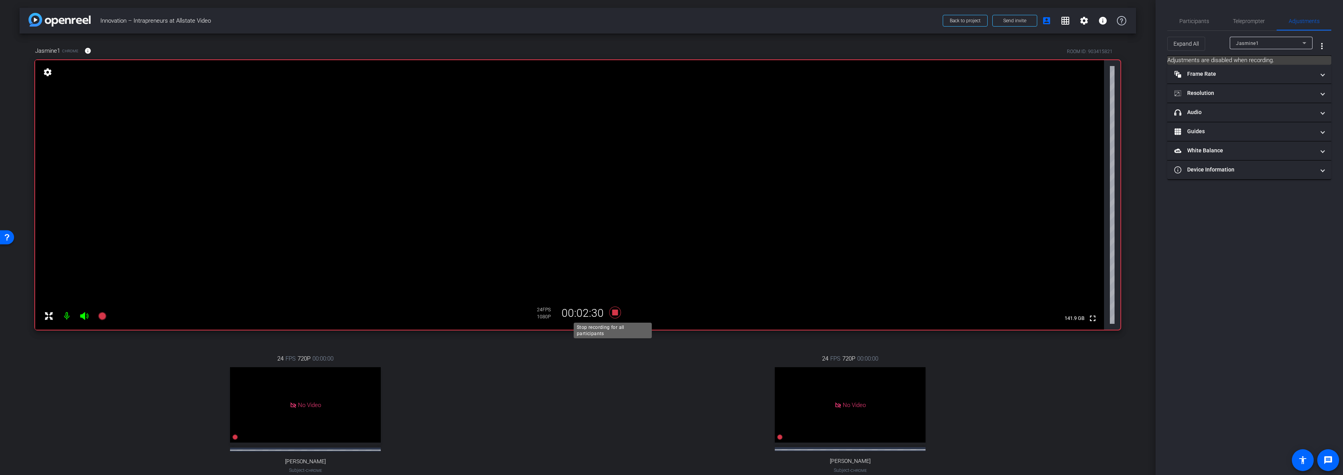
click at [616, 312] on icon at bounding box center [615, 312] width 19 height 14
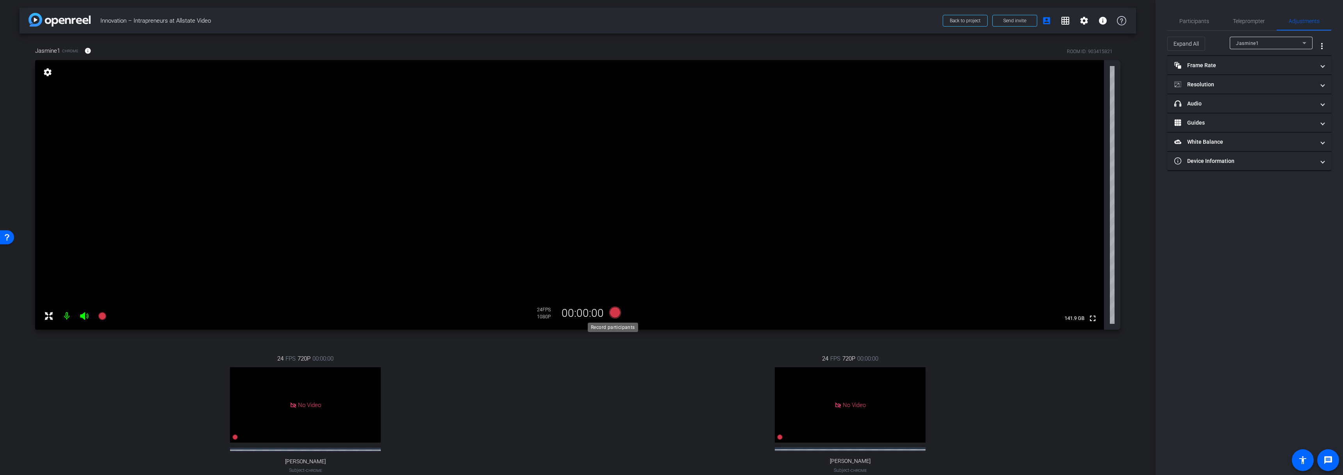
click at [612, 314] on icon at bounding box center [615, 313] width 12 height 12
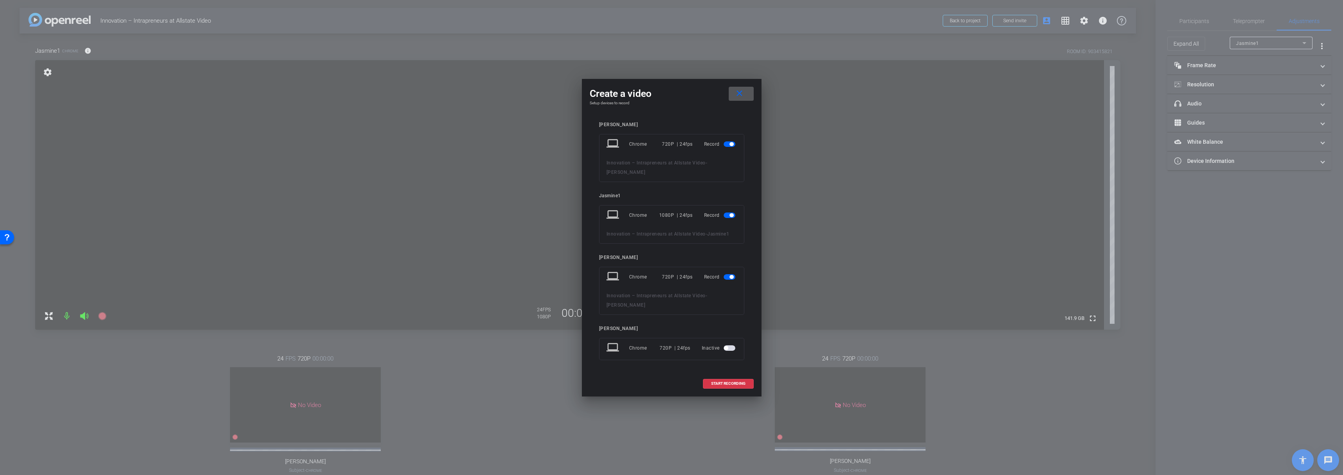
click at [732, 144] on span "button" at bounding box center [732, 144] width 4 height 4
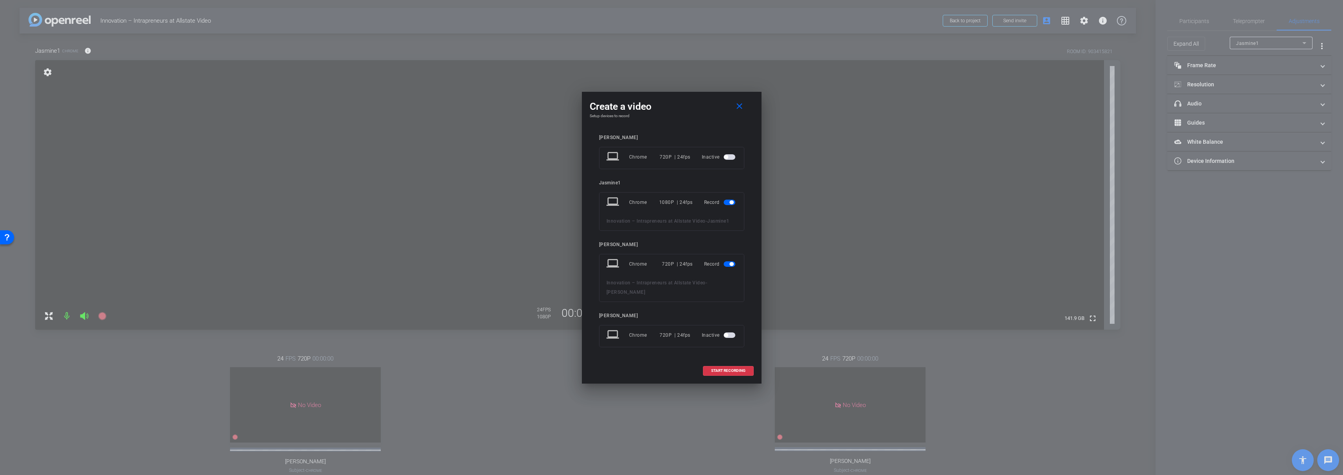
click at [732, 264] on span "button" at bounding box center [732, 264] width 4 height 4
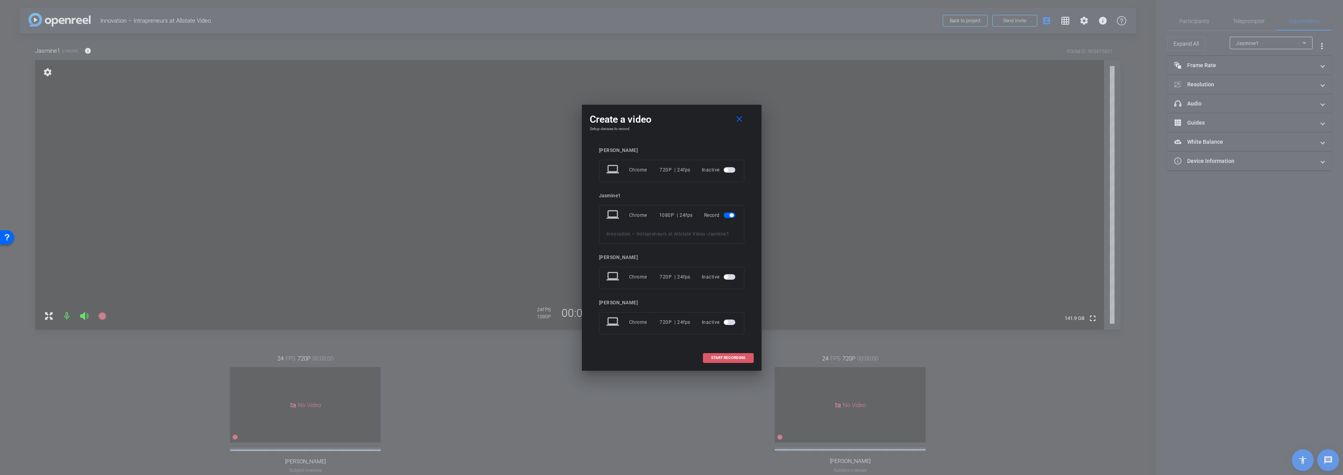
click at [728, 356] on span "START RECORDING" at bounding box center [728, 358] width 34 height 4
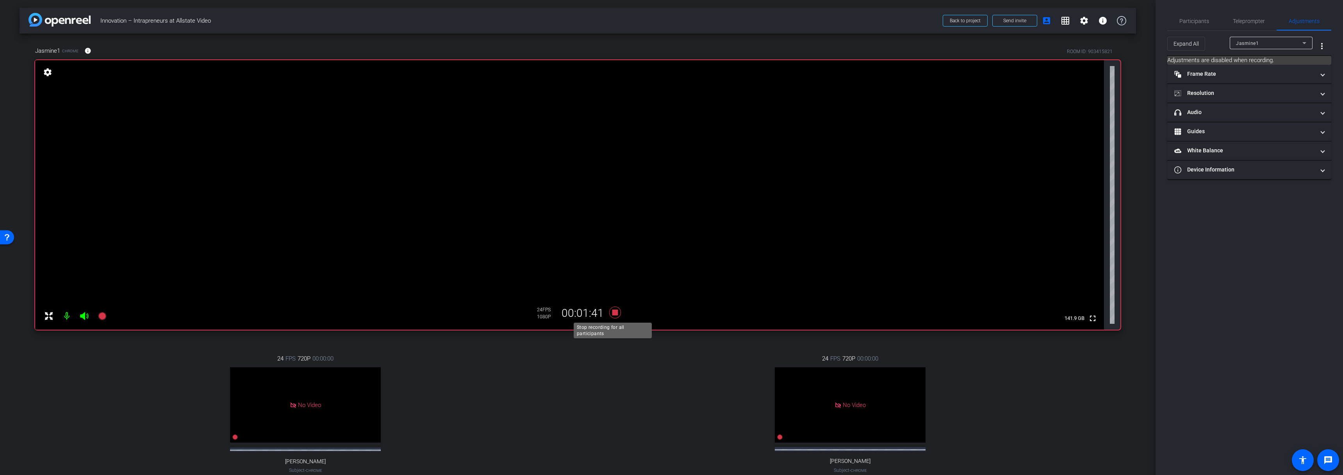
click at [613, 312] on icon at bounding box center [615, 313] width 12 height 12
click at [615, 315] on icon at bounding box center [615, 313] width 12 height 12
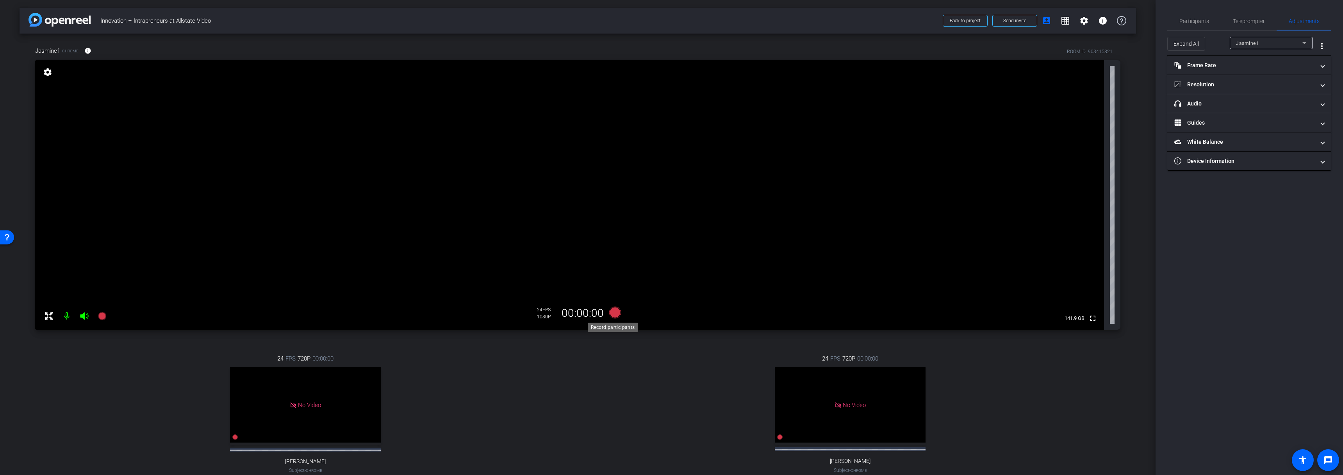
click at [614, 308] on icon at bounding box center [615, 313] width 12 height 12
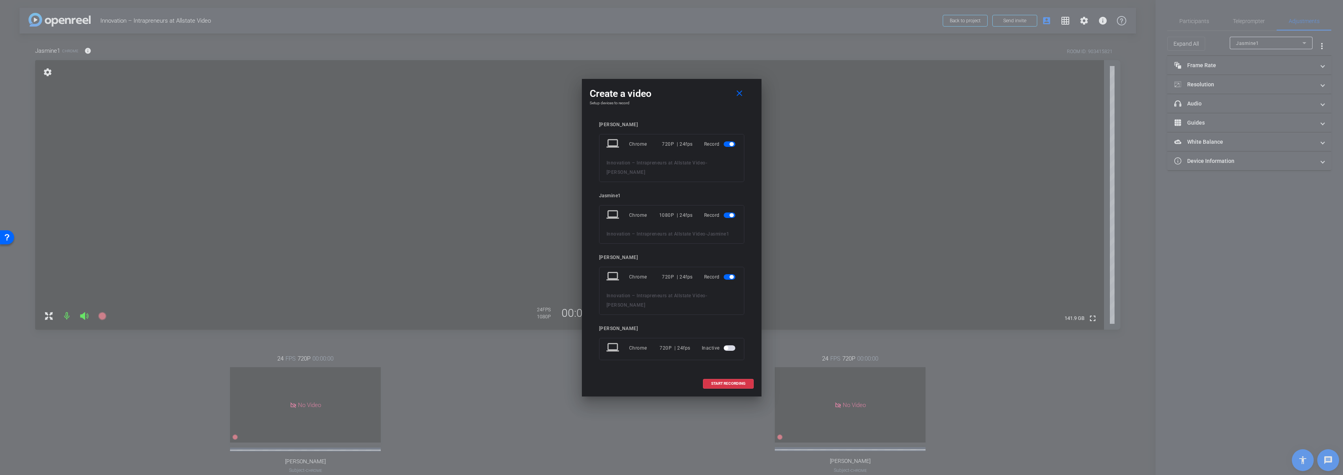
click at [730, 144] on span "button" at bounding box center [732, 144] width 4 height 4
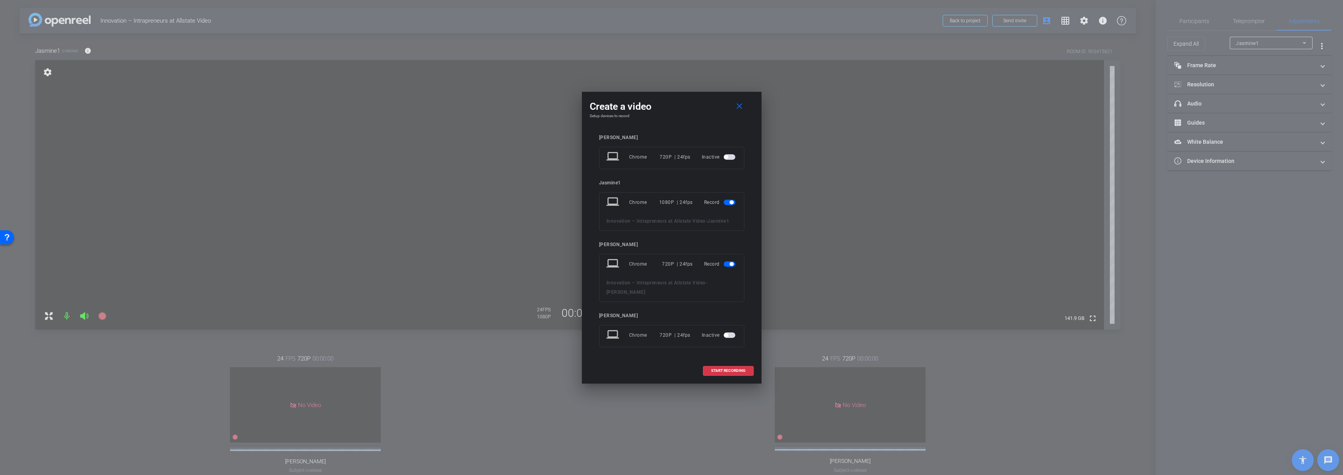
click at [728, 262] on span "button" at bounding box center [730, 263] width 12 height 5
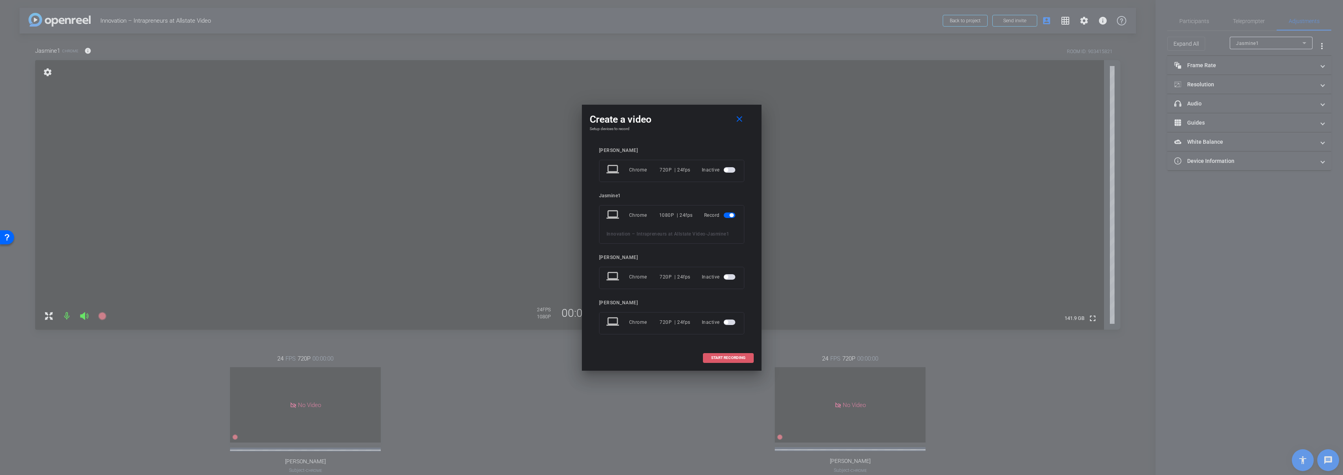
click at [716, 357] on span "START RECORDING" at bounding box center [728, 358] width 34 height 4
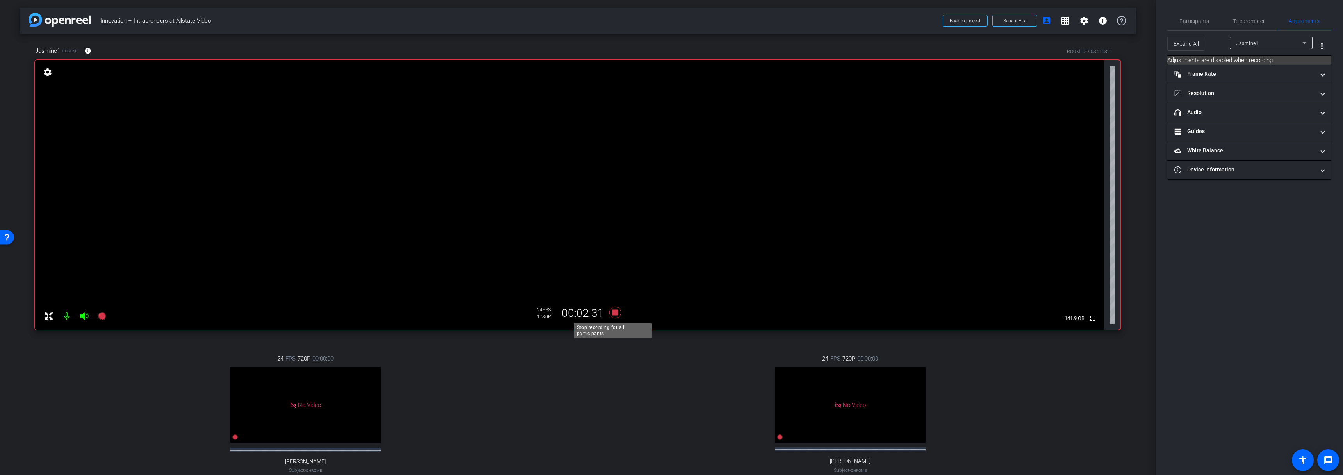
click at [613, 312] on icon at bounding box center [615, 313] width 12 height 12
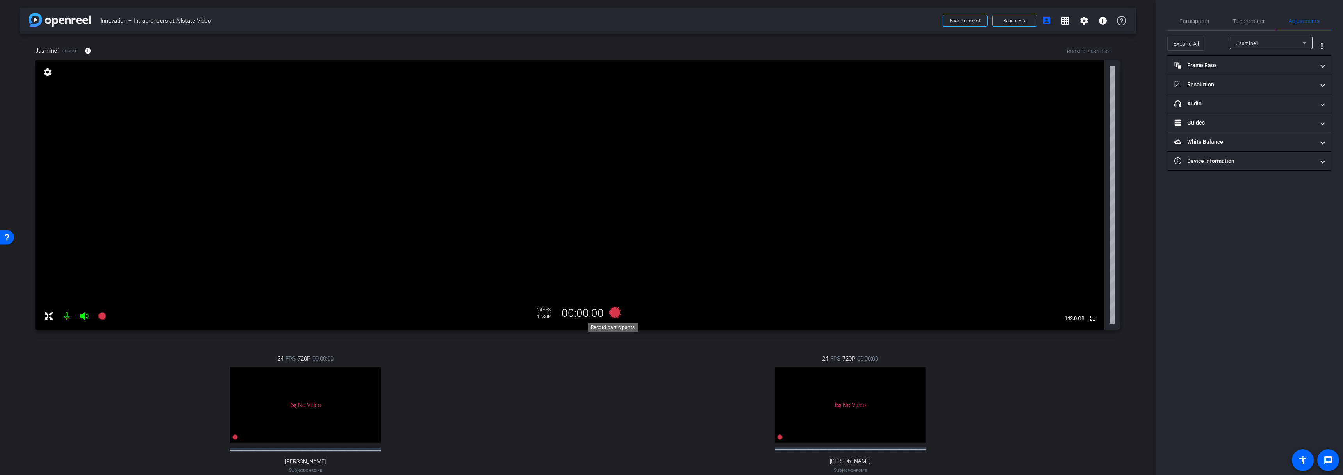
click at [614, 307] on icon at bounding box center [615, 312] width 19 height 14
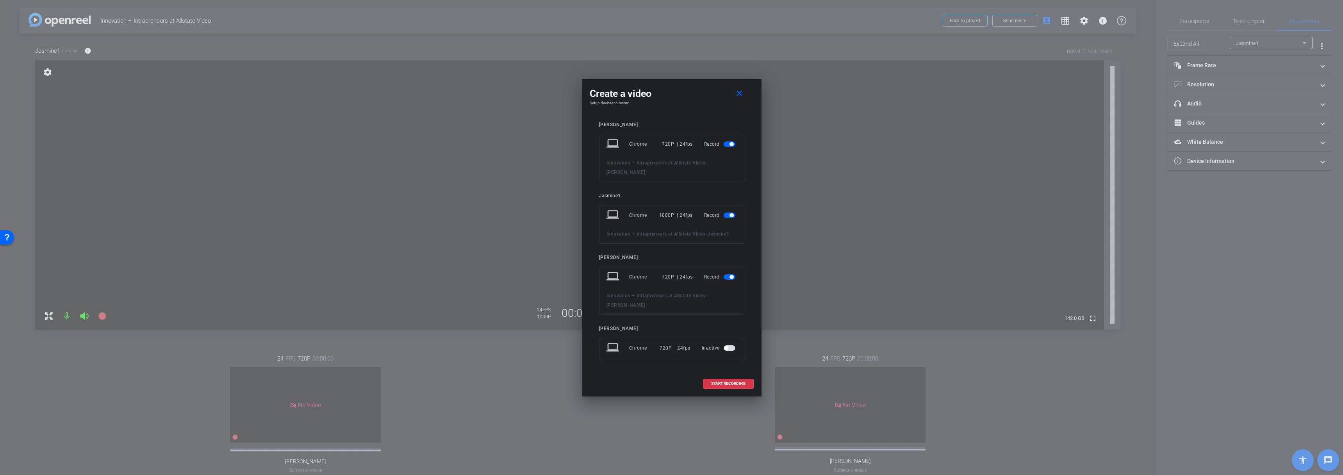
click at [731, 143] on span "button" at bounding box center [732, 144] width 4 height 4
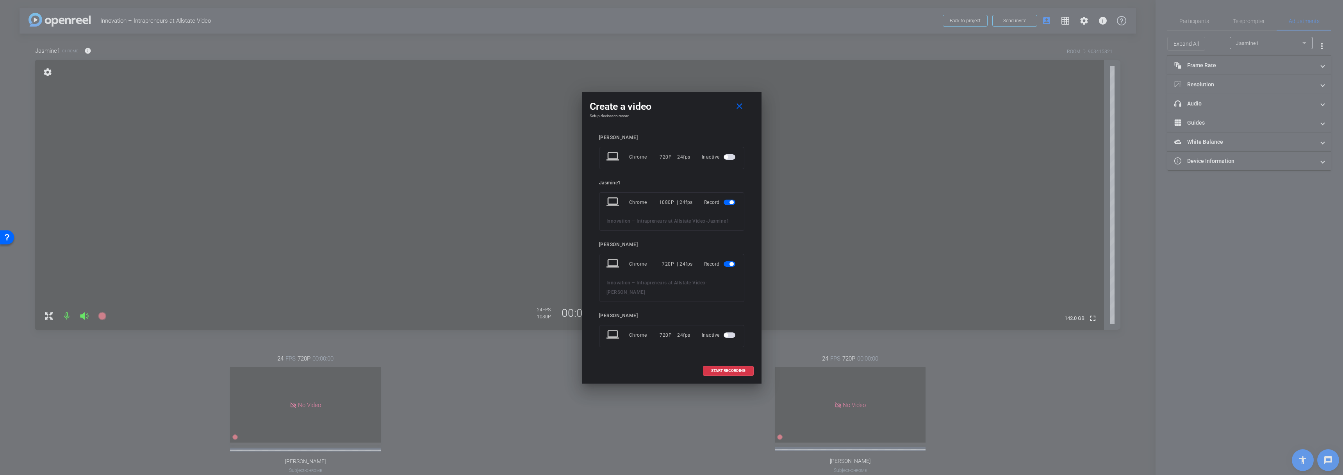
click at [730, 264] on span "button" at bounding box center [732, 264] width 4 height 4
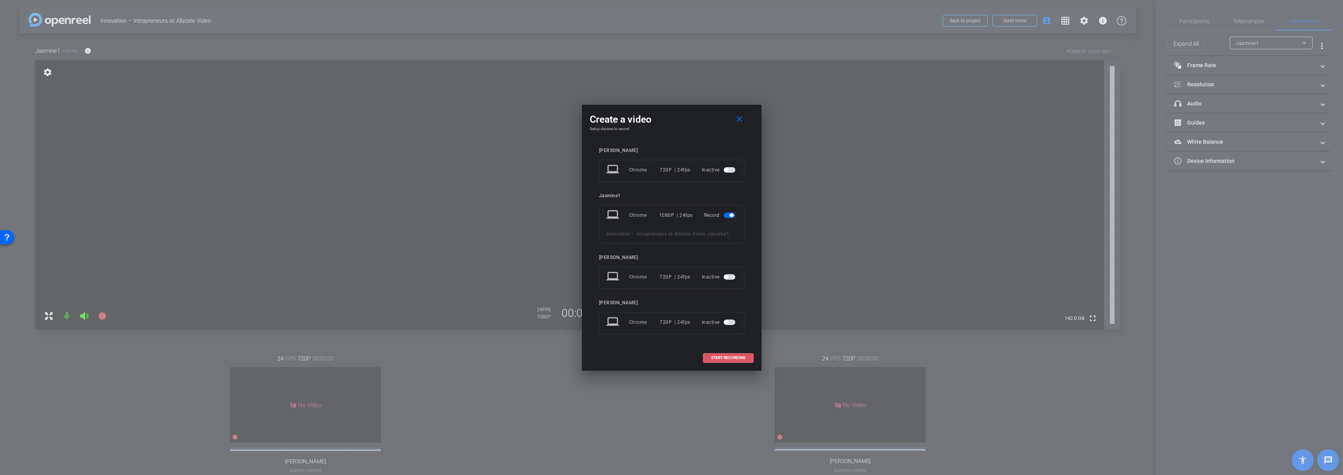
click at [734, 358] on span "START RECORDING" at bounding box center [728, 358] width 34 height 4
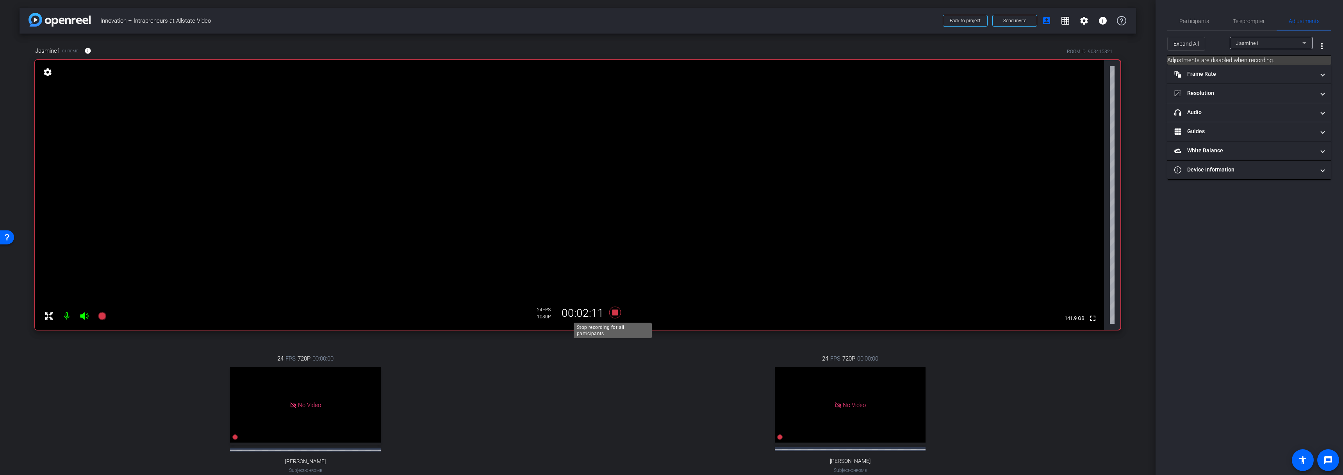
click at [614, 310] on icon at bounding box center [615, 313] width 12 height 12
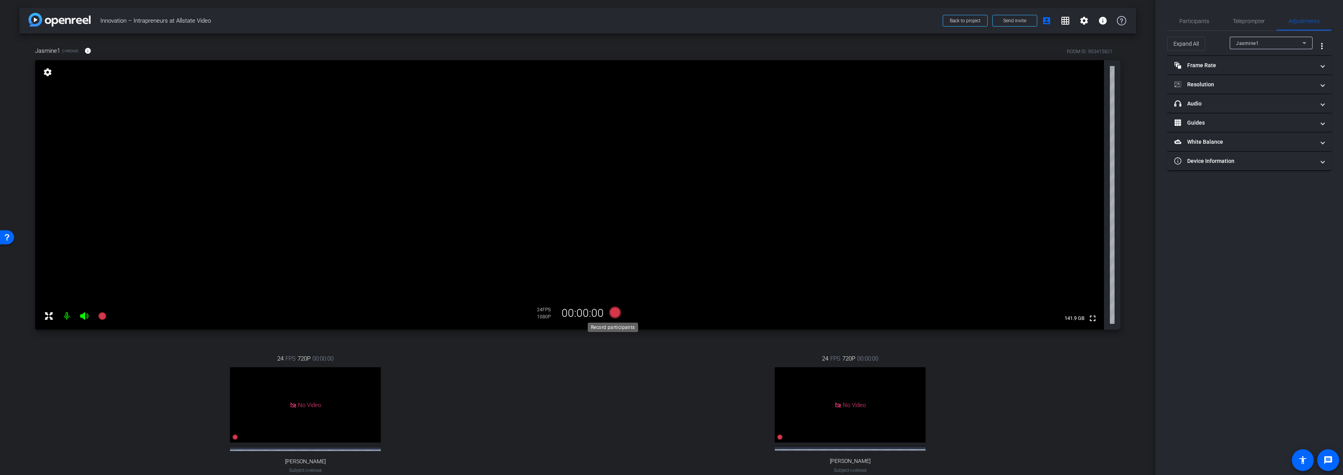
click at [614, 314] on icon at bounding box center [615, 313] width 12 height 12
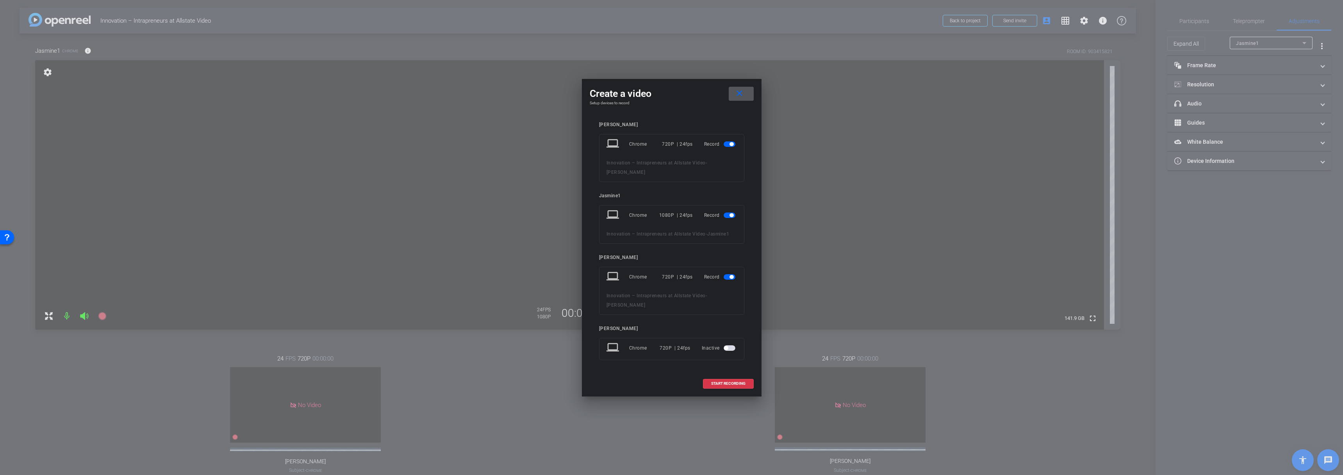
click at [732, 143] on span "button" at bounding box center [732, 144] width 4 height 4
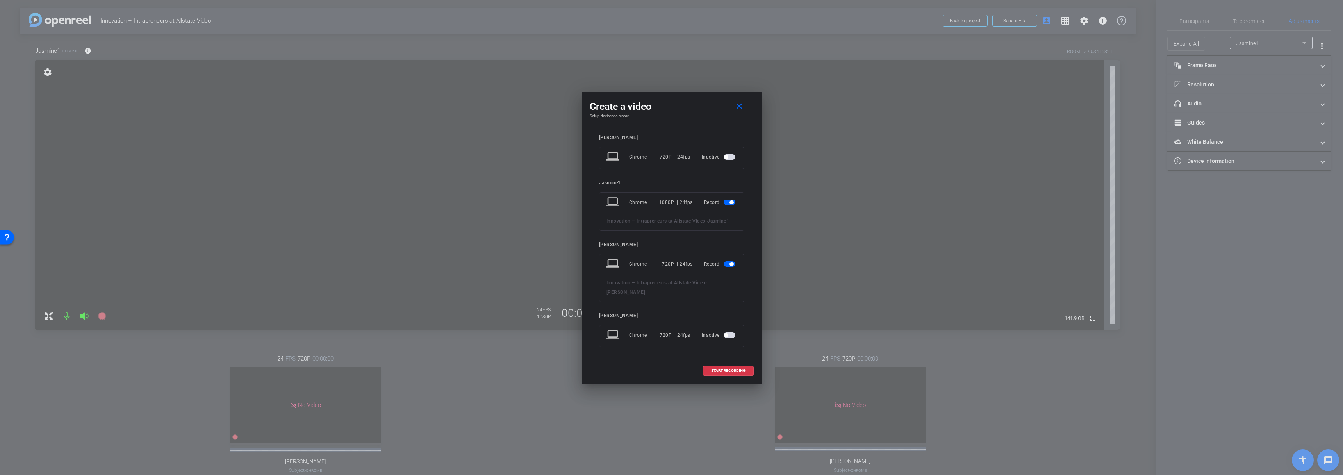
click at [734, 264] on span "button" at bounding box center [732, 264] width 4 height 4
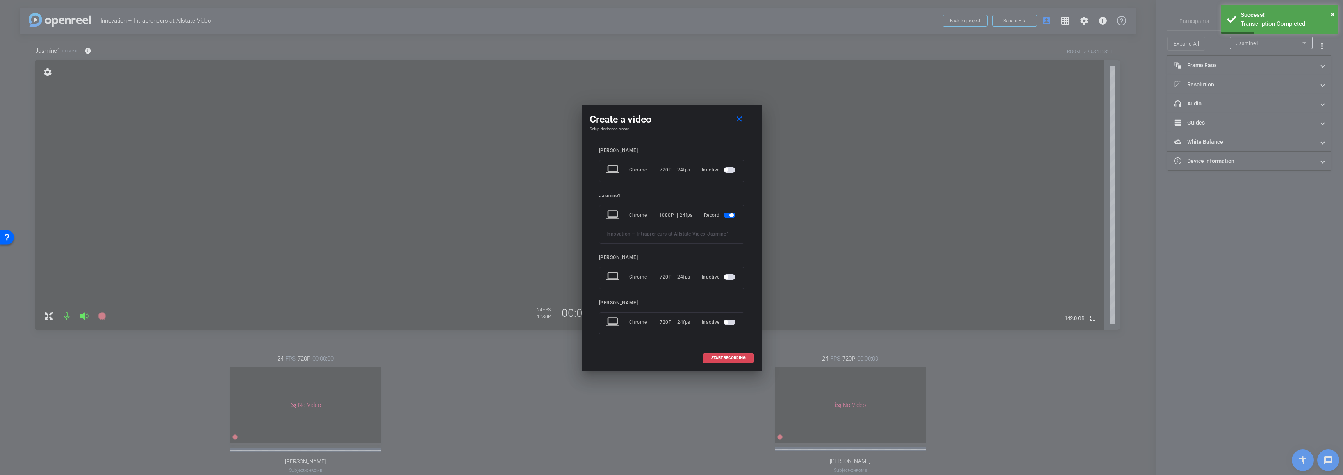
click at [728, 357] on span "START RECORDING" at bounding box center [728, 358] width 34 height 4
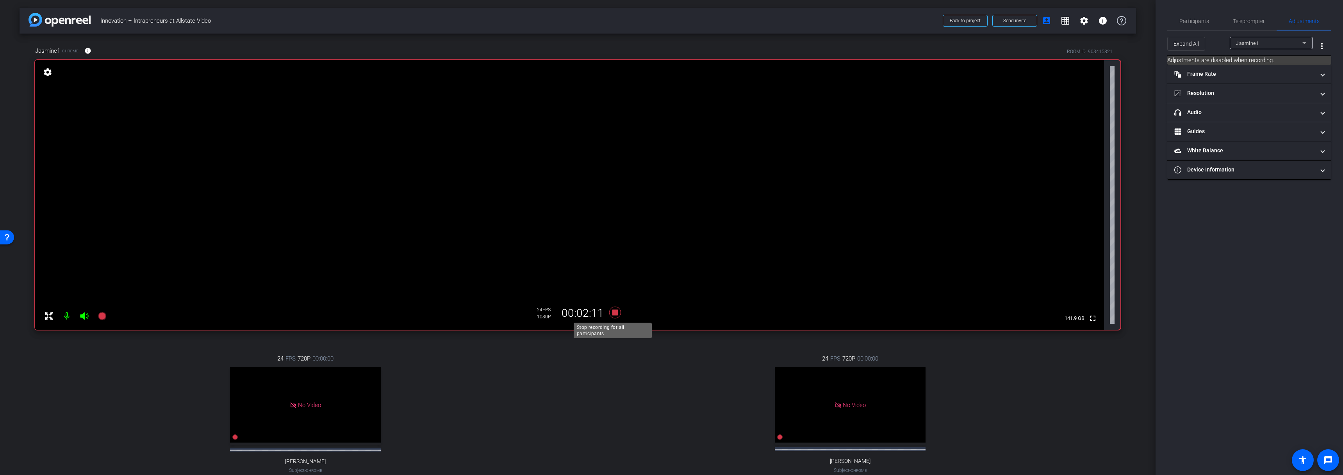
click at [614, 313] on icon at bounding box center [615, 313] width 12 height 12
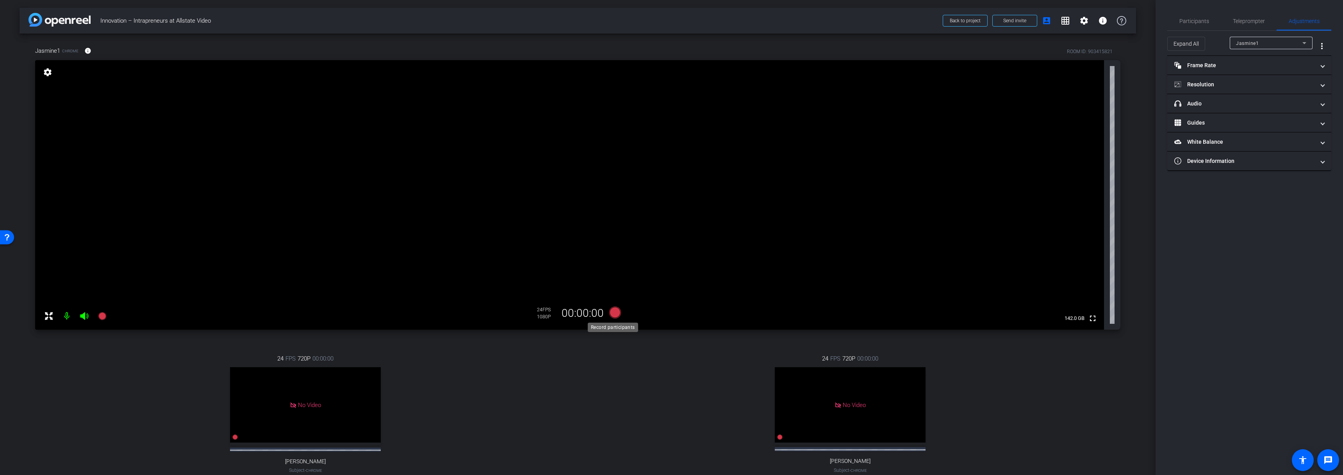
click at [612, 311] on icon at bounding box center [615, 313] width 12 height 12
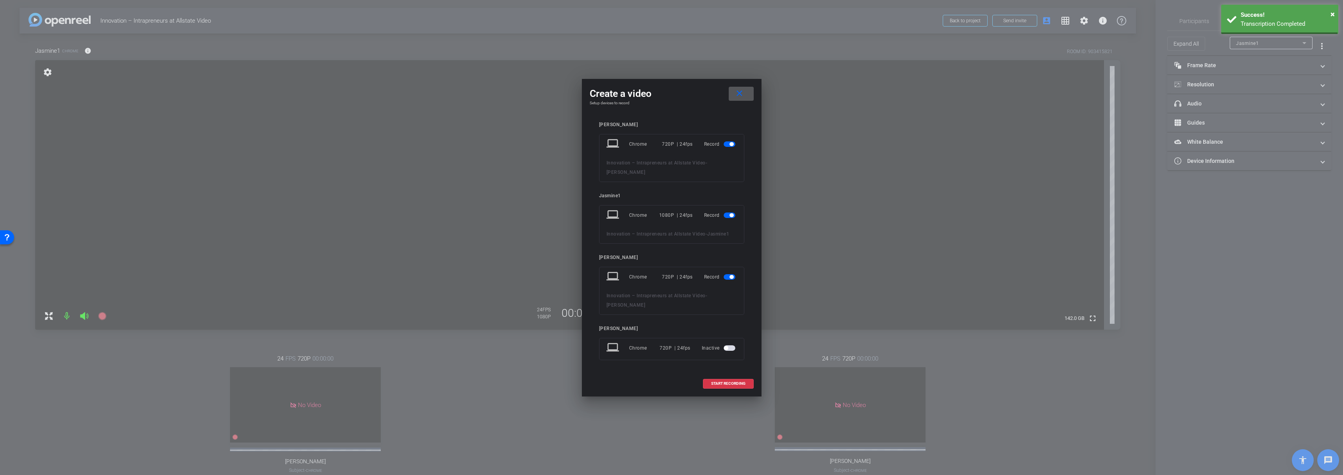
click at [731, 146] on span "button" at bounding box center [732, 144] width 4 height 4
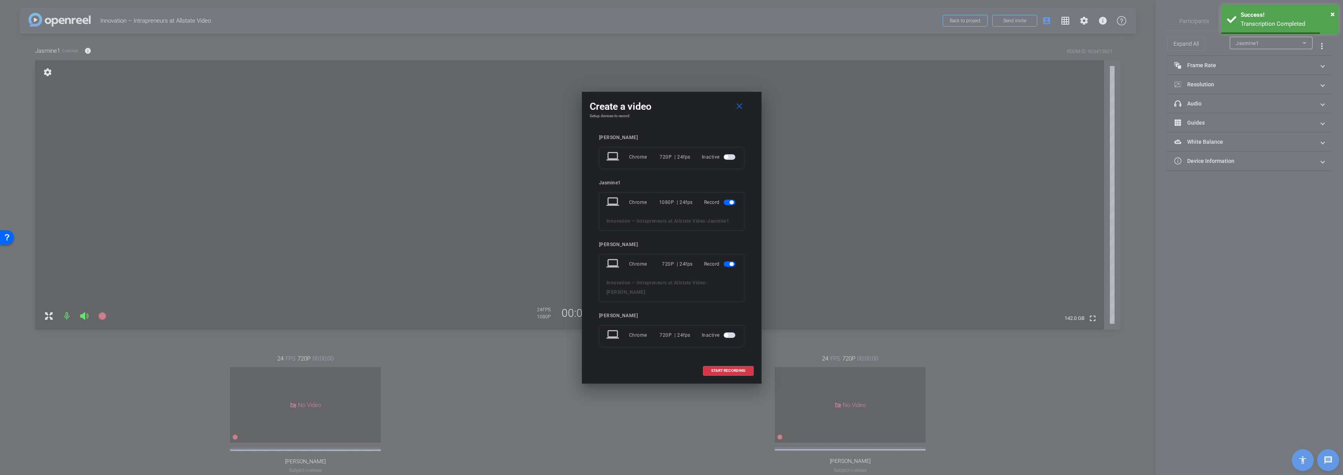
click at [732, 261] on span "button" at bounding box center [730, 263] width 12 height 5
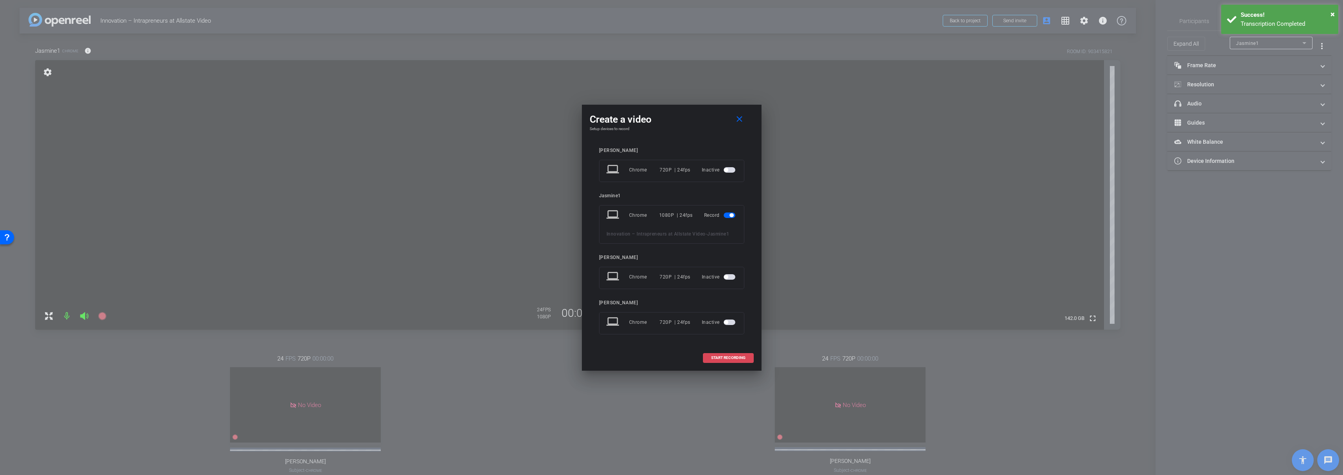
click at [745, 358] on span at bounding box center [728, 357] width 50 height 19
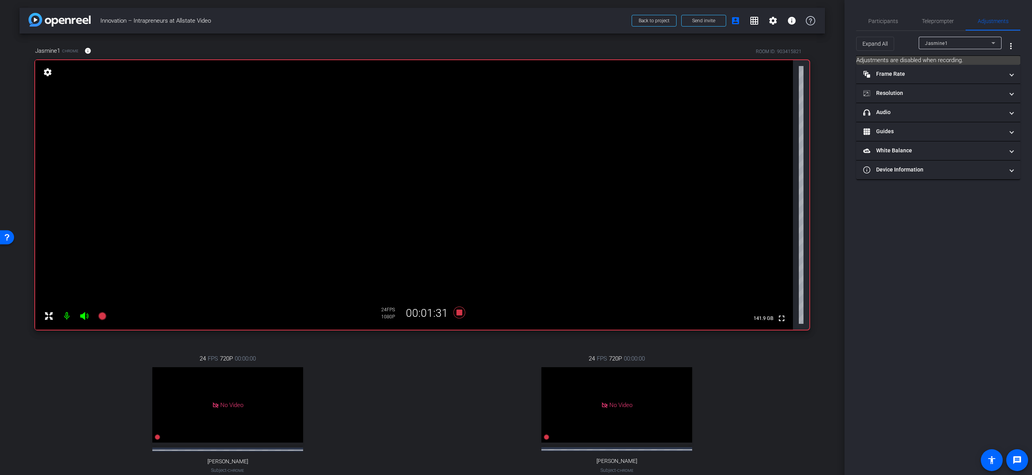
click at [458, 336] on div "Jasmine1 Chrome info ROOM ID: 903415821 fullscreen settings 141.9 GB 24 FPS 108…" at bounding box center [422, 272] width 805 height 477
click at [456, 315] on icon at bounding box center [459, 313] width 12 height 12
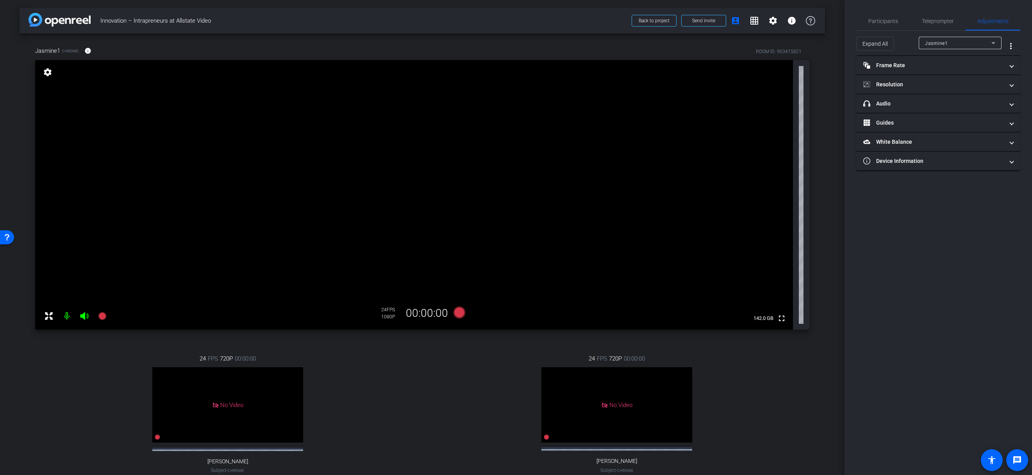
click at [450, 401] on div "24 FPS 720P 00:00:00 No Video Jayla Jackson Subject - Chrome settings" at bounding box center [617, 421] width 385 height 161
click at [407, 381] on div "24 FPS 720P 00:00:00 No Video Emily Bland Subject - Chrome settings" at bounding box center [227, 421] width 385 height 161
click at [459, 312] on icon at bounding box center [459, 313] width 12 height 12
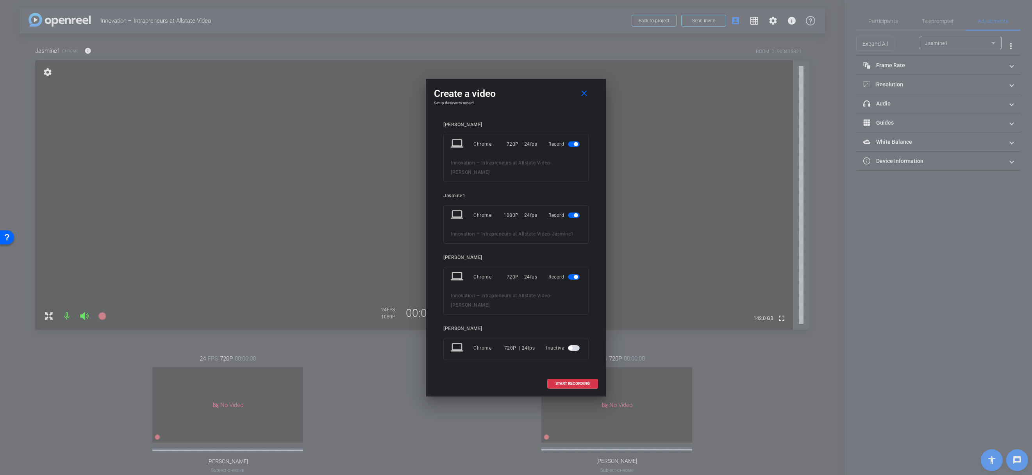
click at [574, 144] on span "button" at bounding box center [576, 144] width 4 height 4
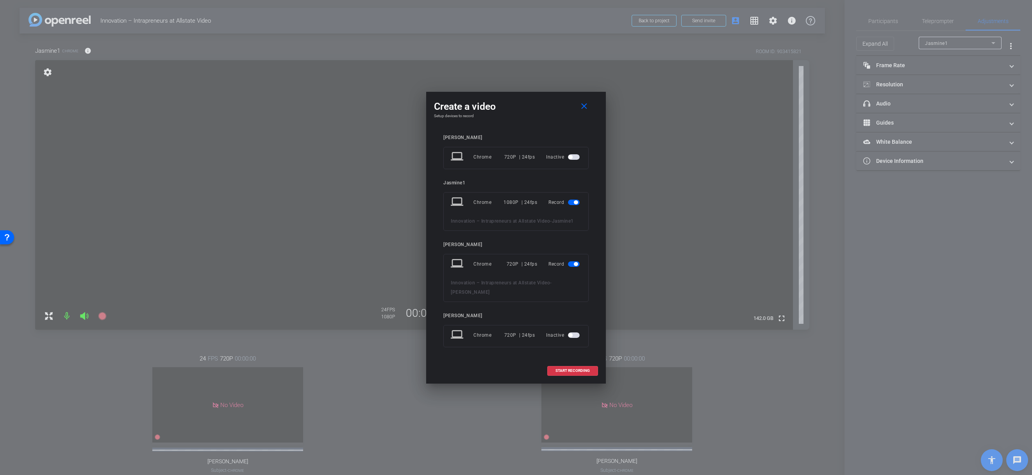
click at [575, 263] on span "button" at bounding box center [576, 264] width 4 height 4
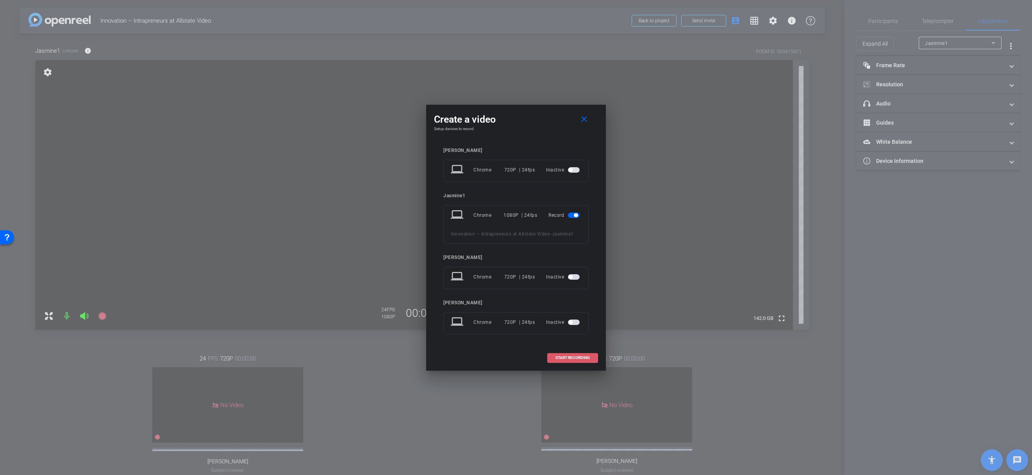
click at [571, 355] on span at bounding box center [573, 357] width 50 height 19
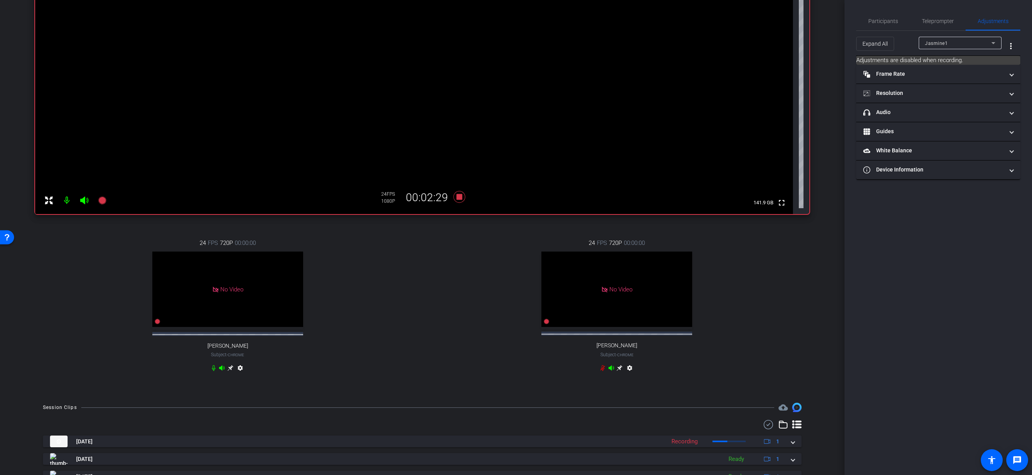
scroll to position [120, 0]
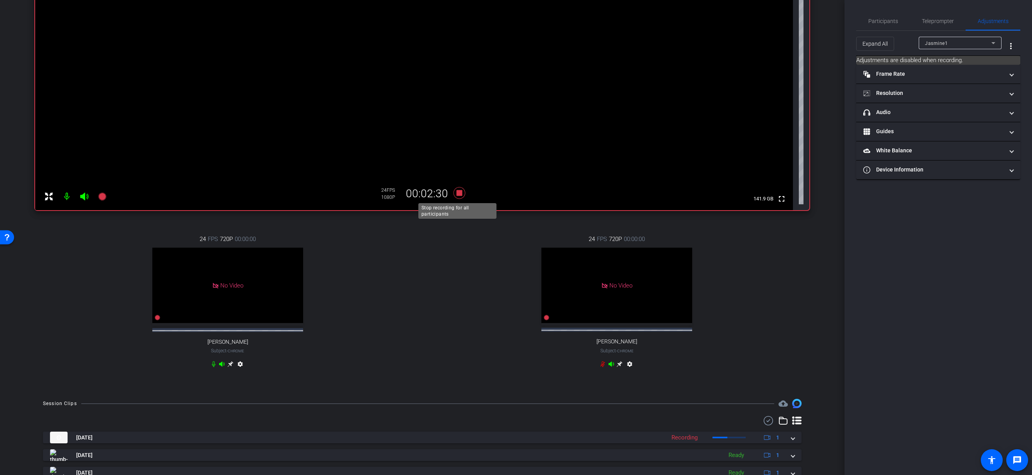
click at [457, 195] on icon at bounding box center [459, 193] width 12 height 12
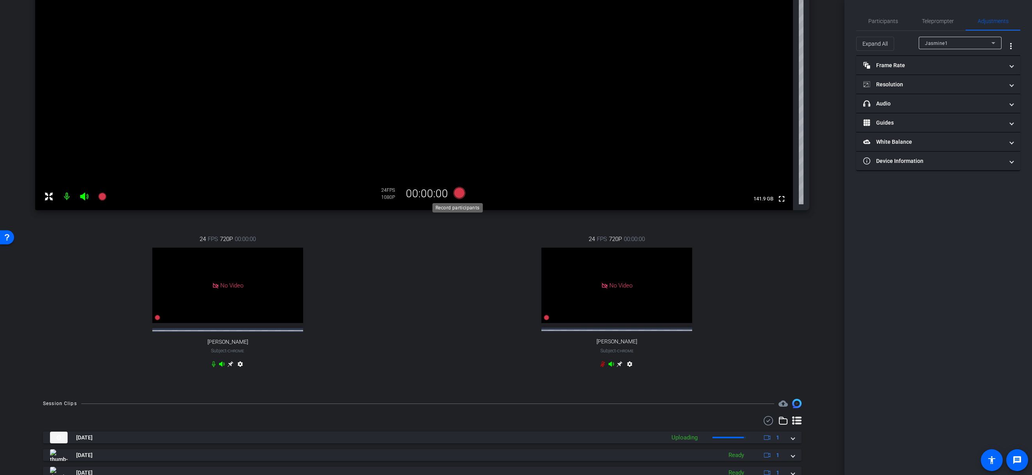
click at [453, 192] on icon at bounding box center [459, 193] width 12 height 12
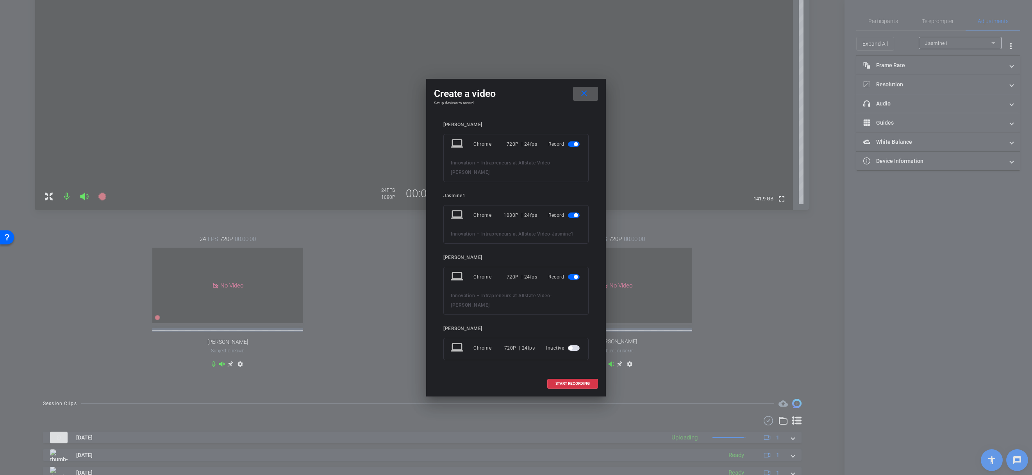
click at [575, 145] on span "button" at bounding box center [576, 144] width 4 height 4
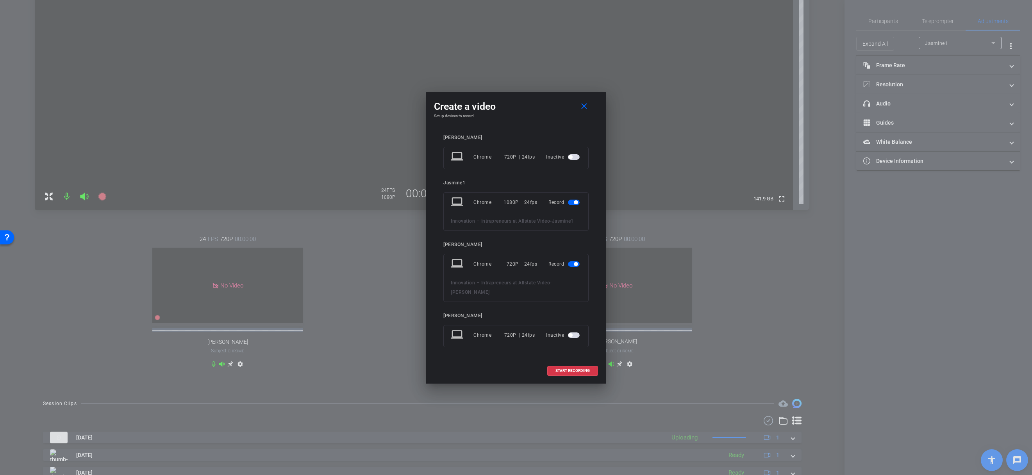
click at [574, 263] on span "button" at bounding box center [576, 264] width 4 height 4
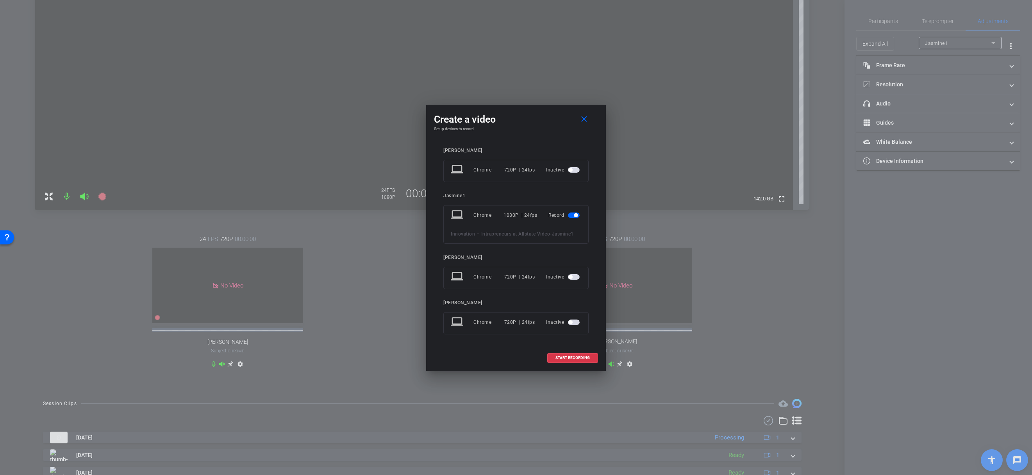
drag, startPoint x: 571, startPoint y: 357, endPoint x: 562, endPoint y: 341, distance: 18.5
click at [562, 341] on div "Create a video close Setup devices to record Emily Bland laptop Chrome 720P | 2…" at bounding box center [516, 238] width 180 height 266
click at [562, 357] on span "START RECORDING" at bounding box center [572, 358] width 34 height 4
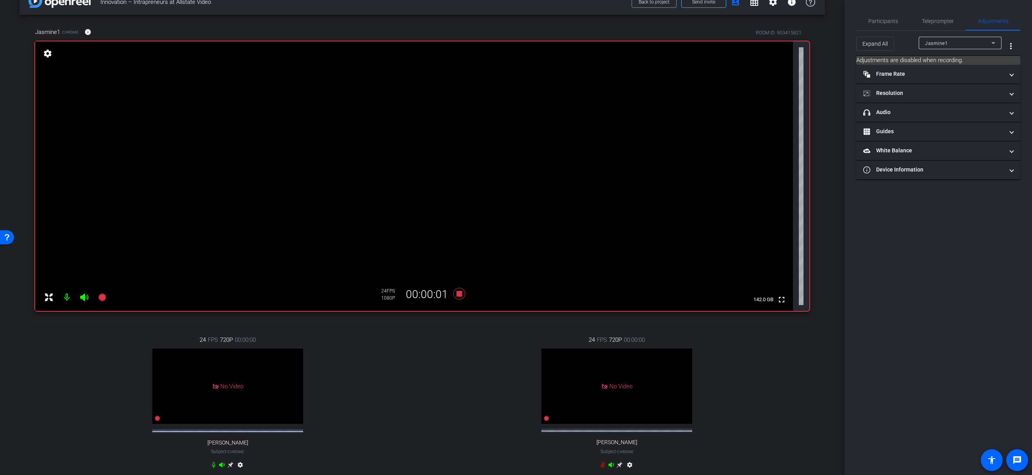
scroll to position [0, 0]
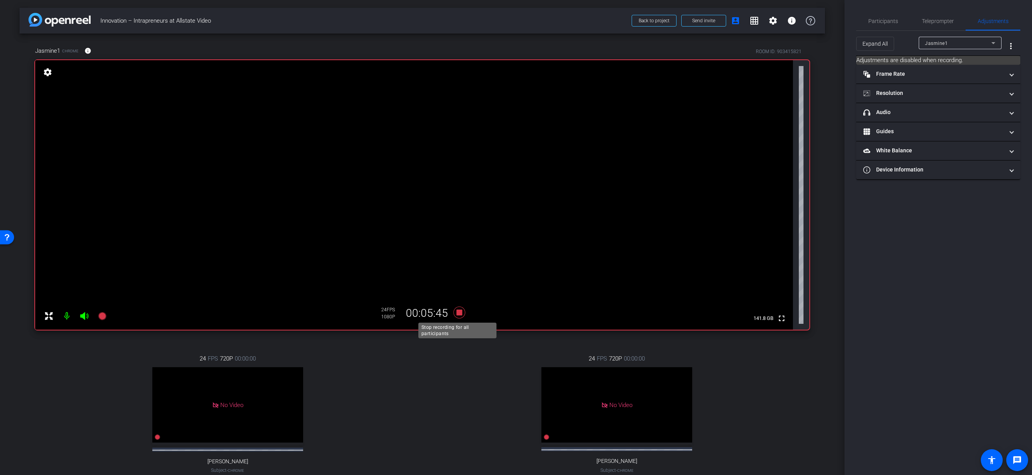
click at [457, 311] on icon at bounding box center [459, 313] width 12 height 12
click at [457, 378] on div "24 FPS 720P 00:00:00 No Video Jayla Jackson Subject - Chrome settings" at bounding box center [617, 421] width 385 height 161
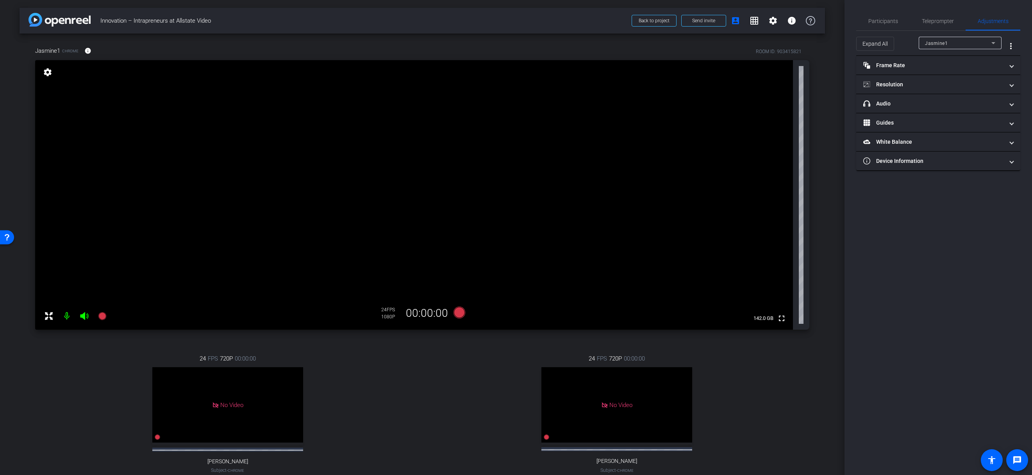
click at [469, 373] on div "24 FPS 720P 00:00:00 No Video Jayla Jackson Subject - Chrome settings" at bounding box center [617, 421] width 385 height 161
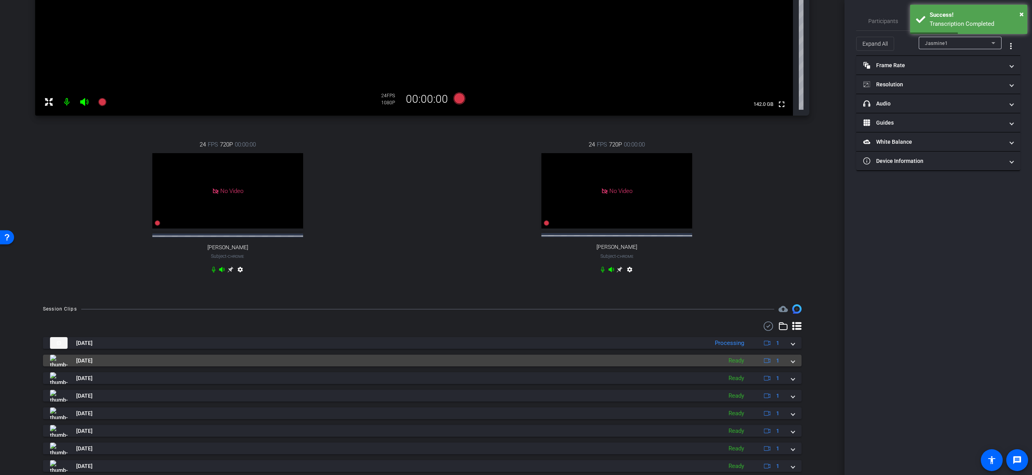
scroll to position [258, 0]
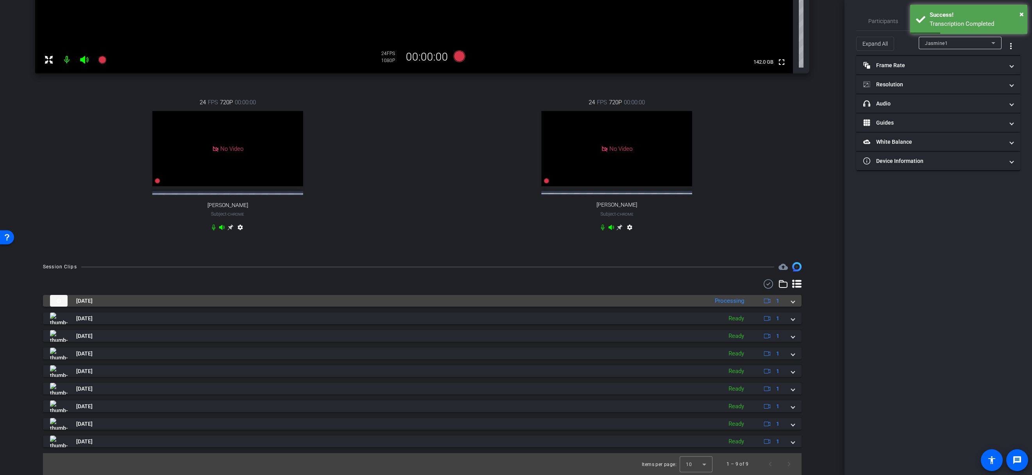
click at [404, 305] on mat-panel-title "Sep 8, 2025" at bounding box center [377, 301] width 655 height 12
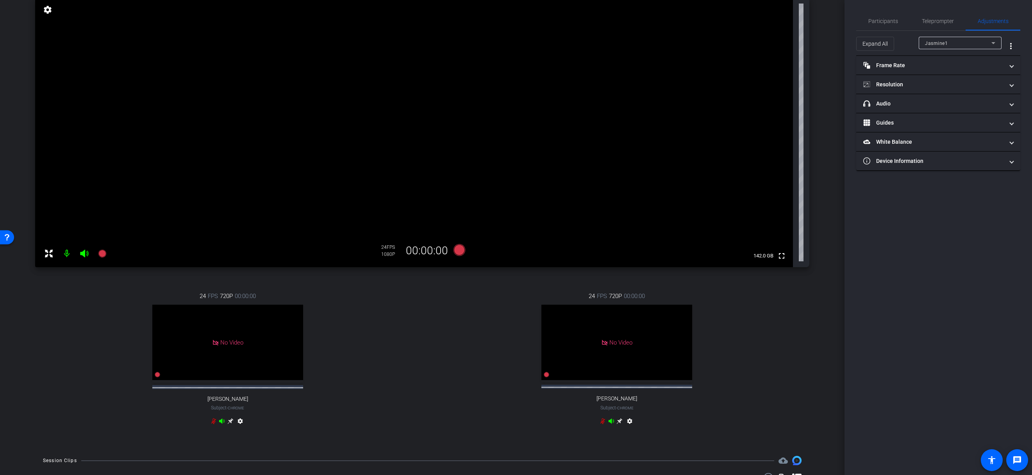
scroll to position [0, 0]
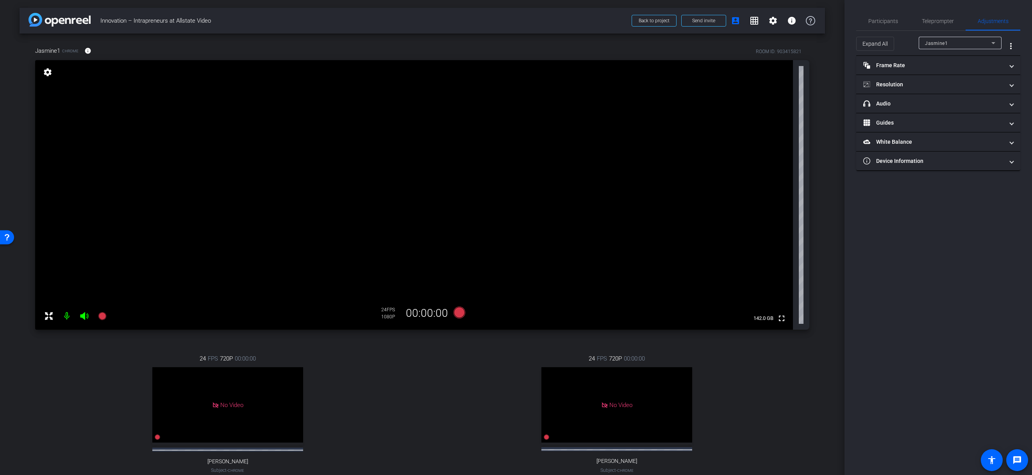
click at [460, 382] on div "24 FPS 720P 00:00:00 No Video Jayla Jackson Subject - Chrome settings" at bounding box center [617, 421] width 385 height 161
type input "11000"
